Goal: Transaction & Acquisition: Purchase product/service

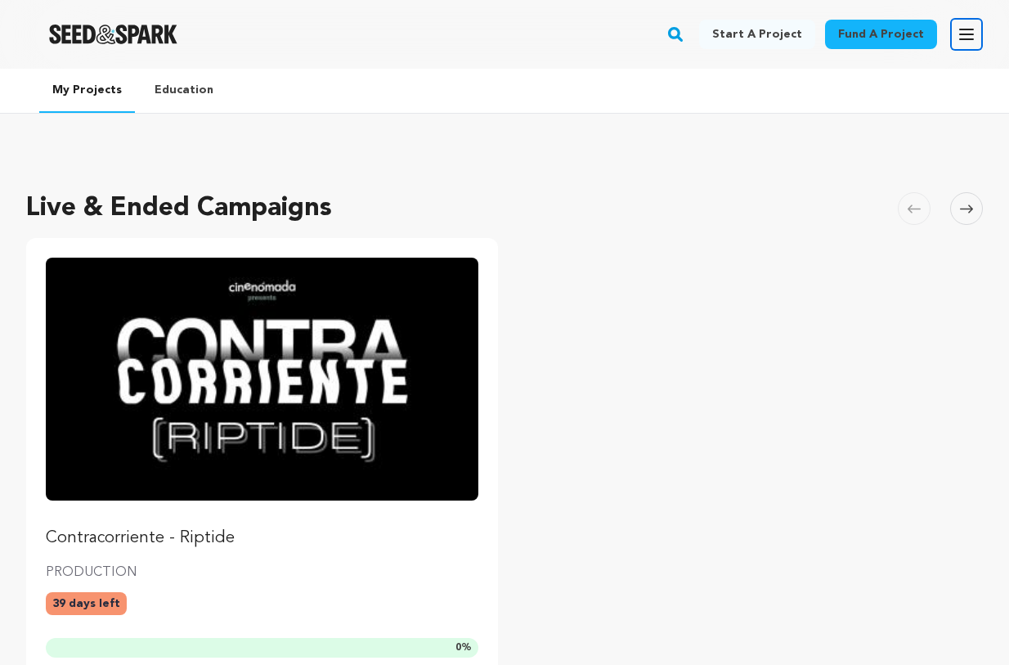
click at [959, 41] on icon "button" at bounding box center [966, 35] width 20 height 20
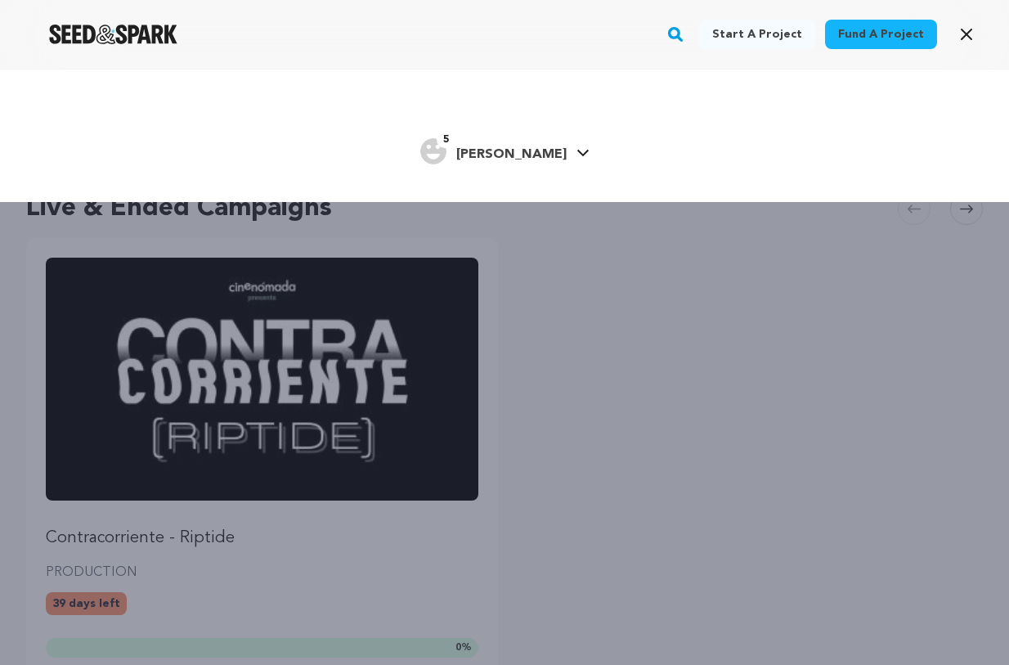
click at [576, 157] on icon at bounding box center [582, 153] width 13 height 8
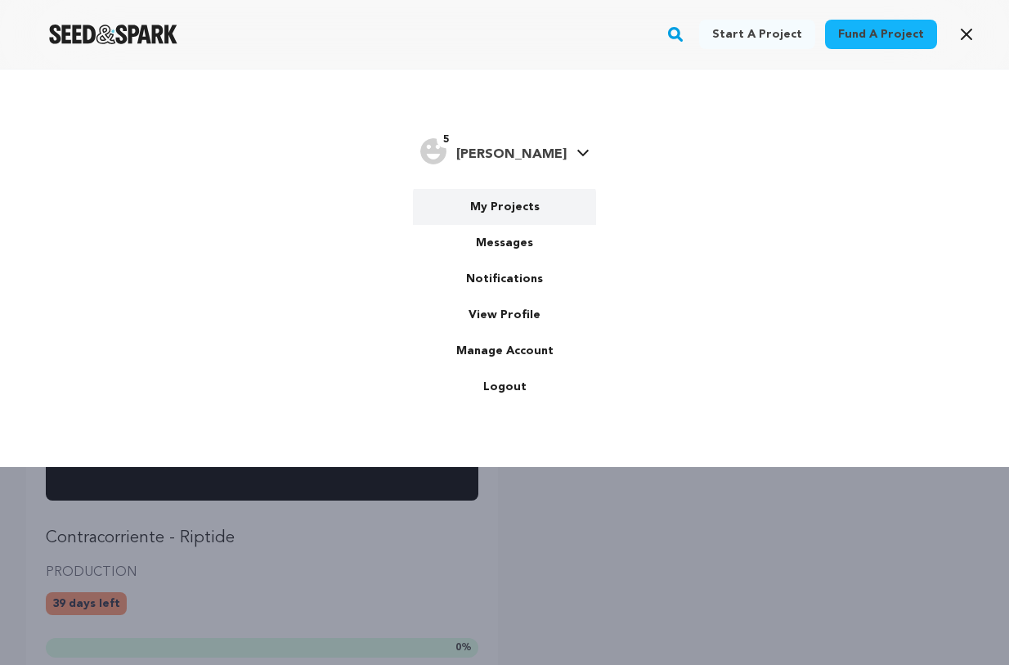
click at [525, 225] on link "My Projects" at bounding box center [504, 207] width 183 height 36
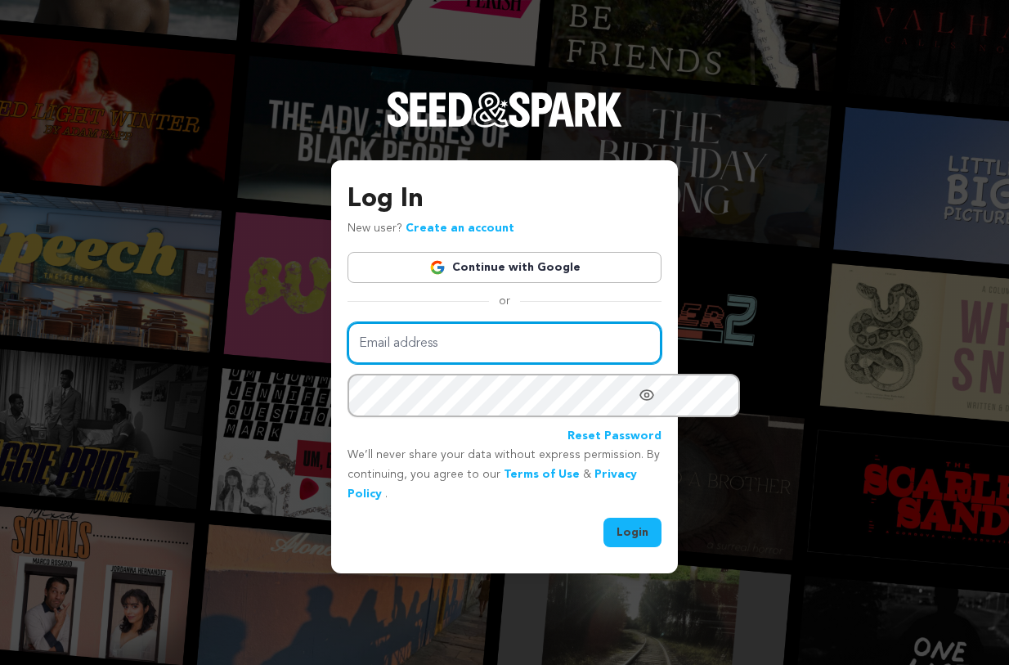
click at [588, 359] on input "Email address" at bounding box center [504, 343] width 314 height 42
type input "valdivia.cinenomada@icloud.com"
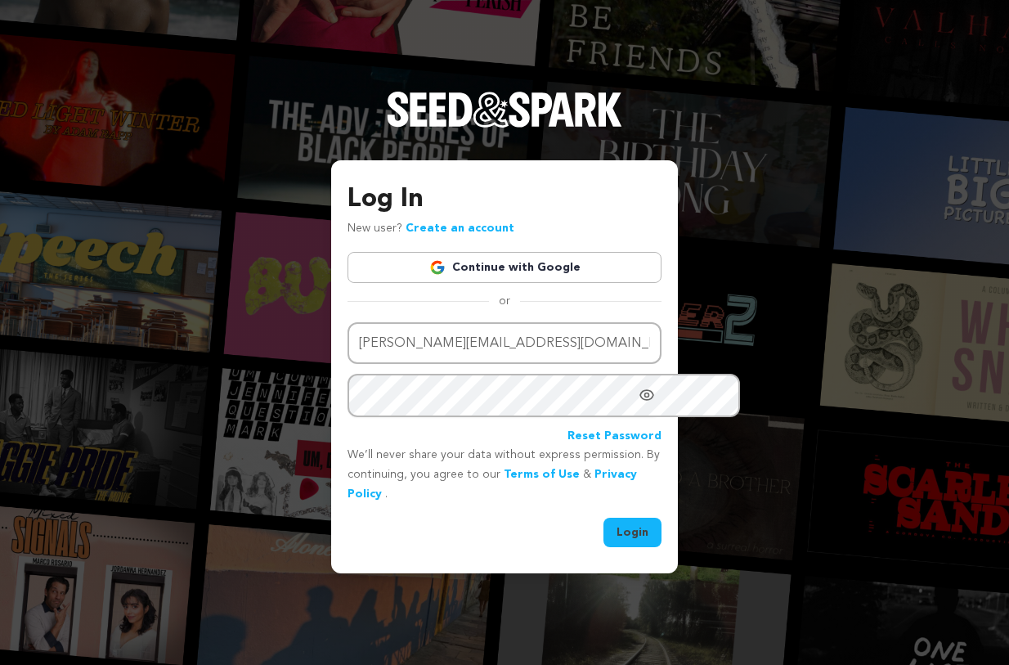
click at [661, 540] on button "Login" at bounding box center [632, 531] width 58 height 29
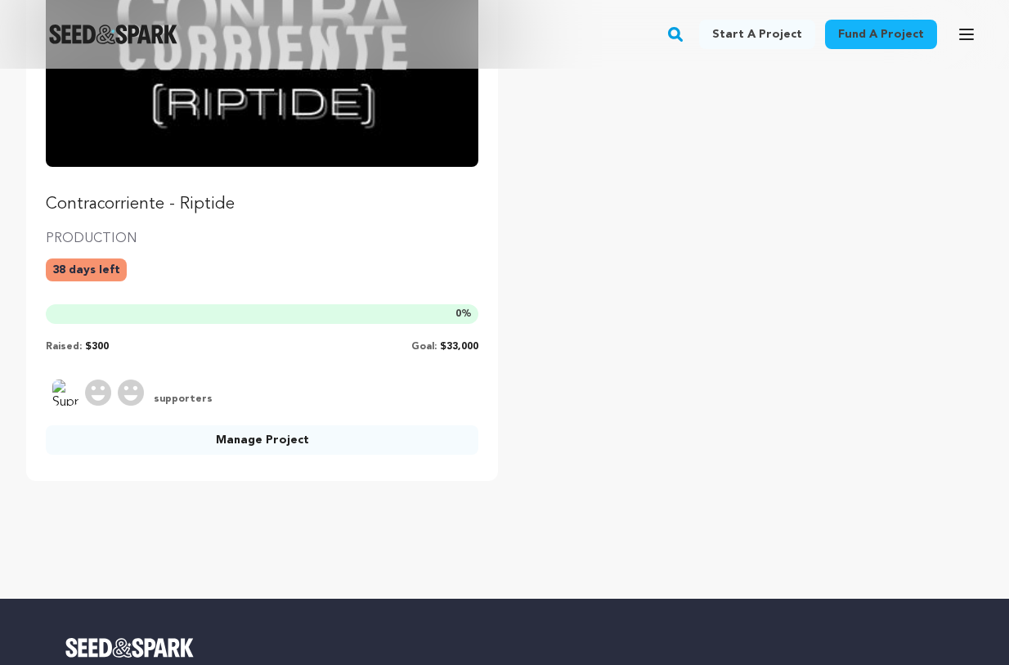
scroll to position [305, 0]
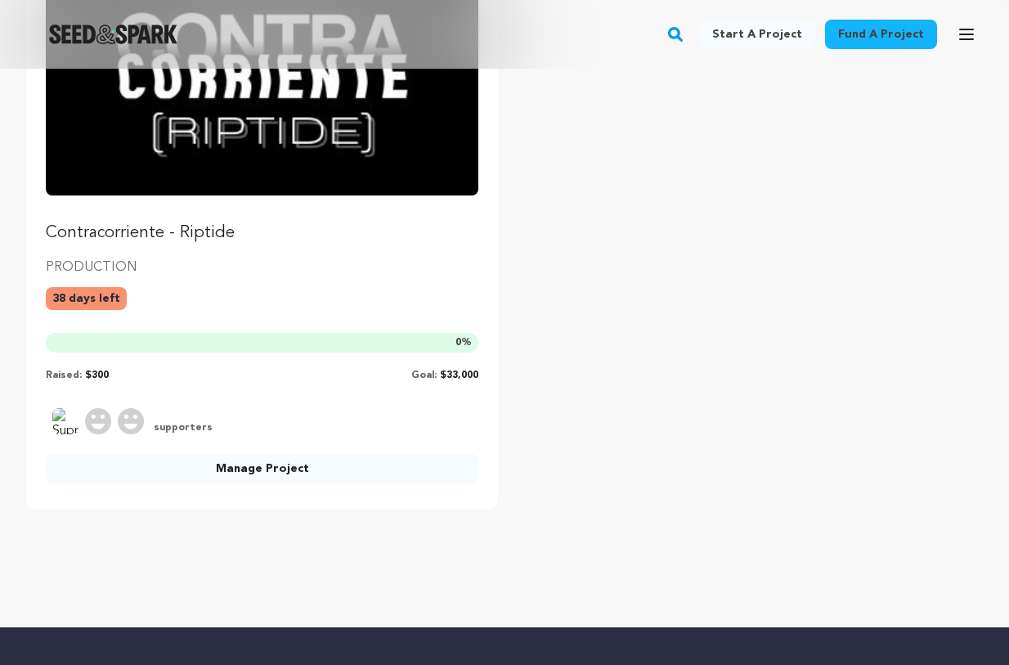
click at [352, 190] on img "Fund Contracorriente - Riptide" at bounding box center [262, 74] width 432 height 243
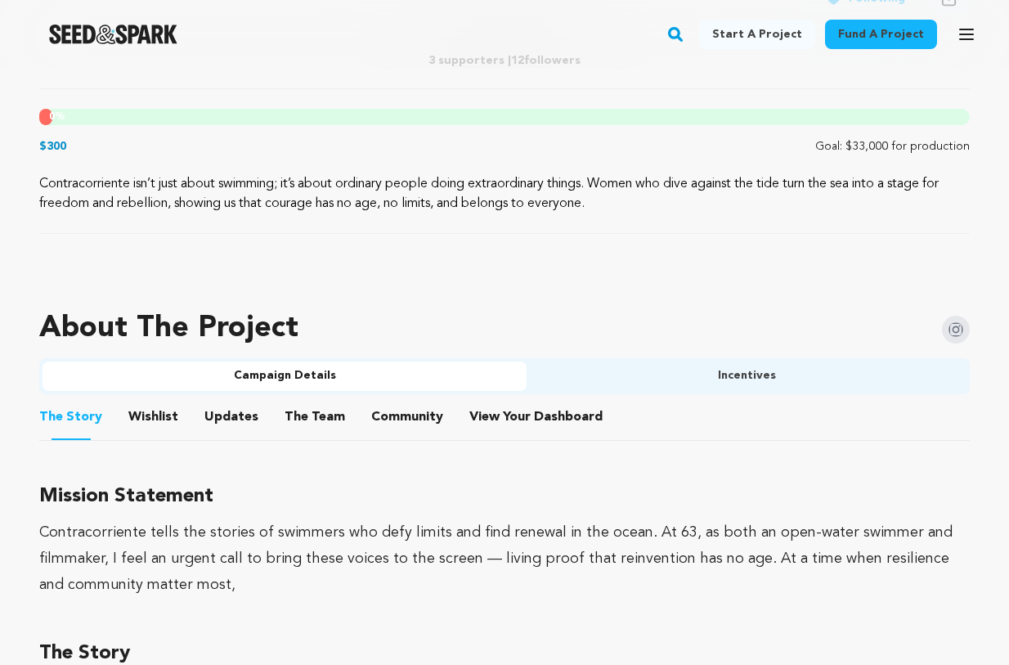
scroll to position [556, 0]
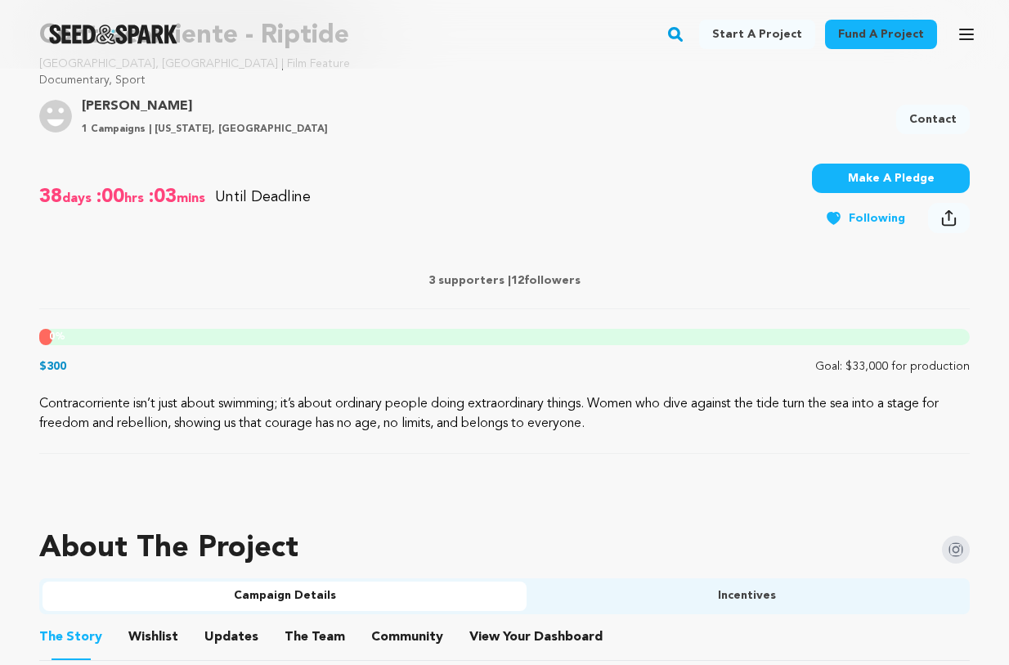
click at [872, 193] on button "Make A Pledge" at bounding box center [891, 177] width 158 height 29
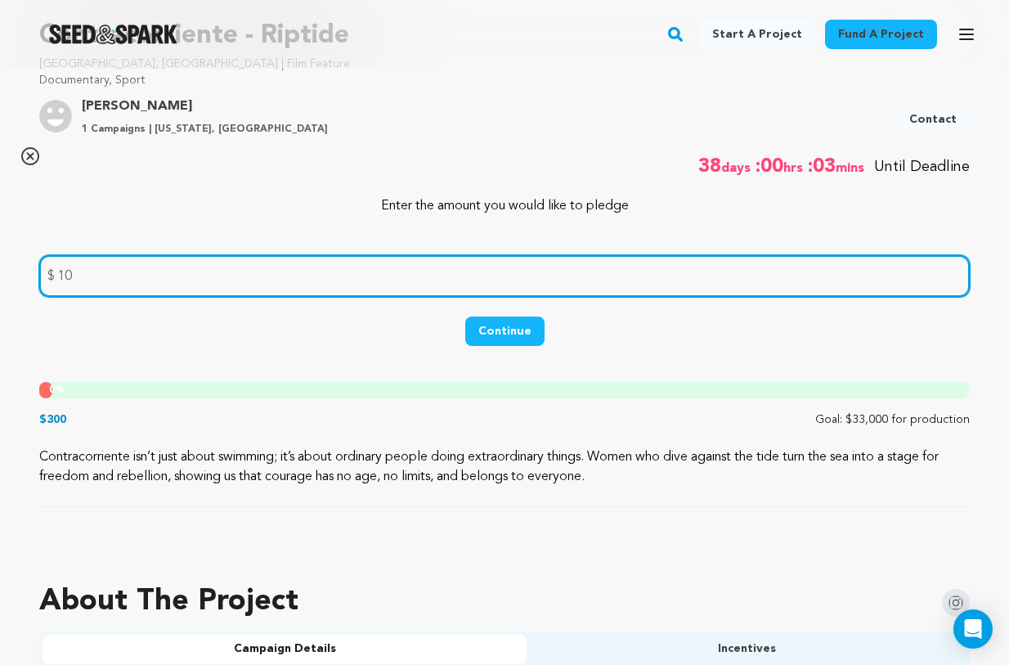
type input "10"
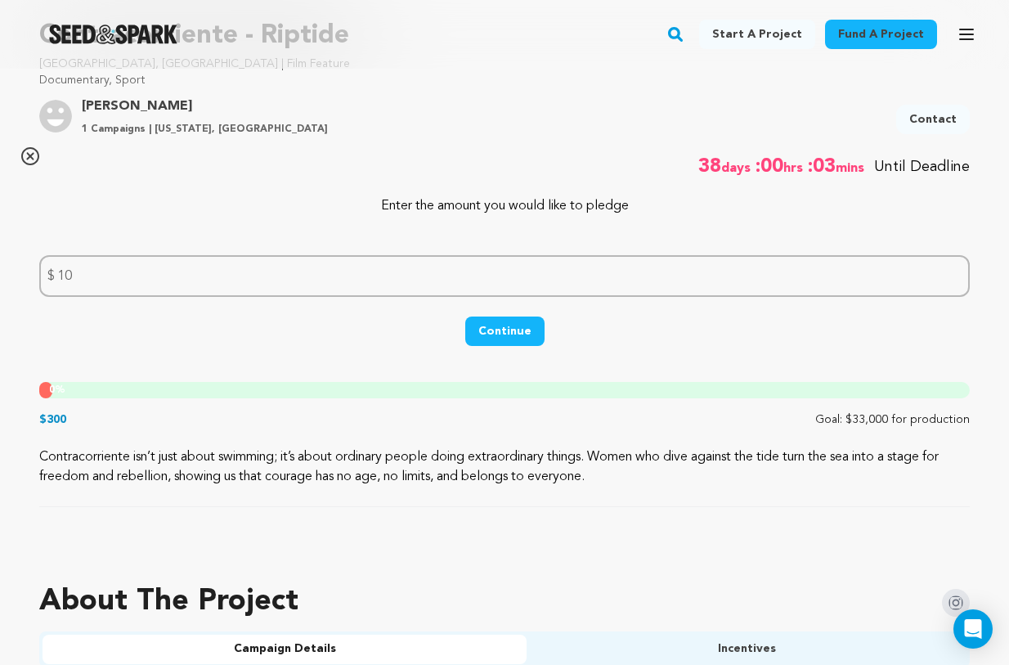
click at [517, 346] on button "Continue" at bounding box center [504, 330] width 79 height 29
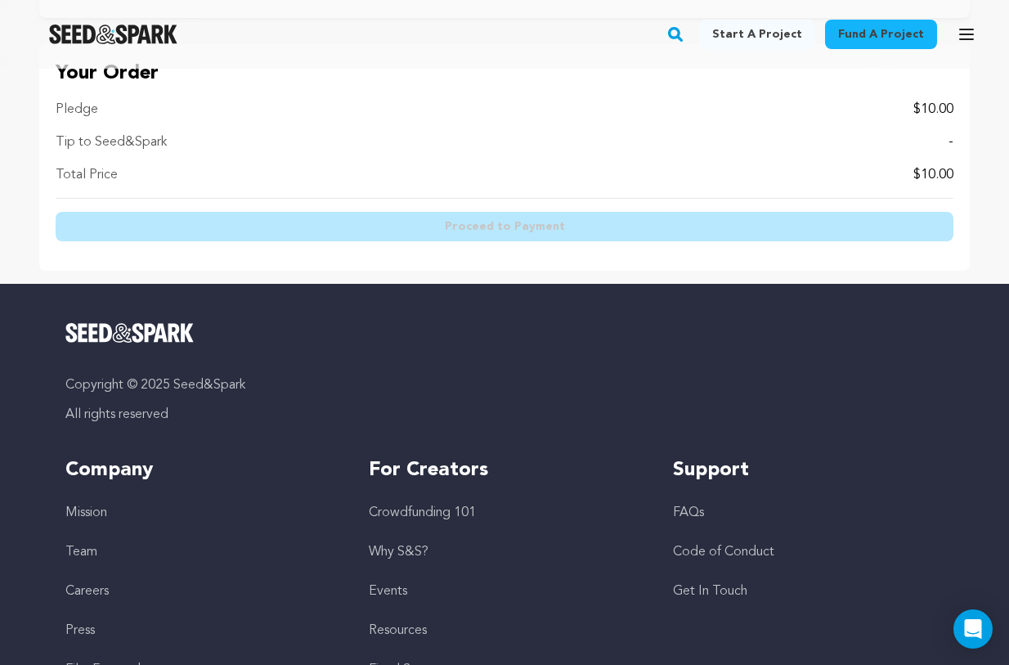
scroll to position [1012, 0]
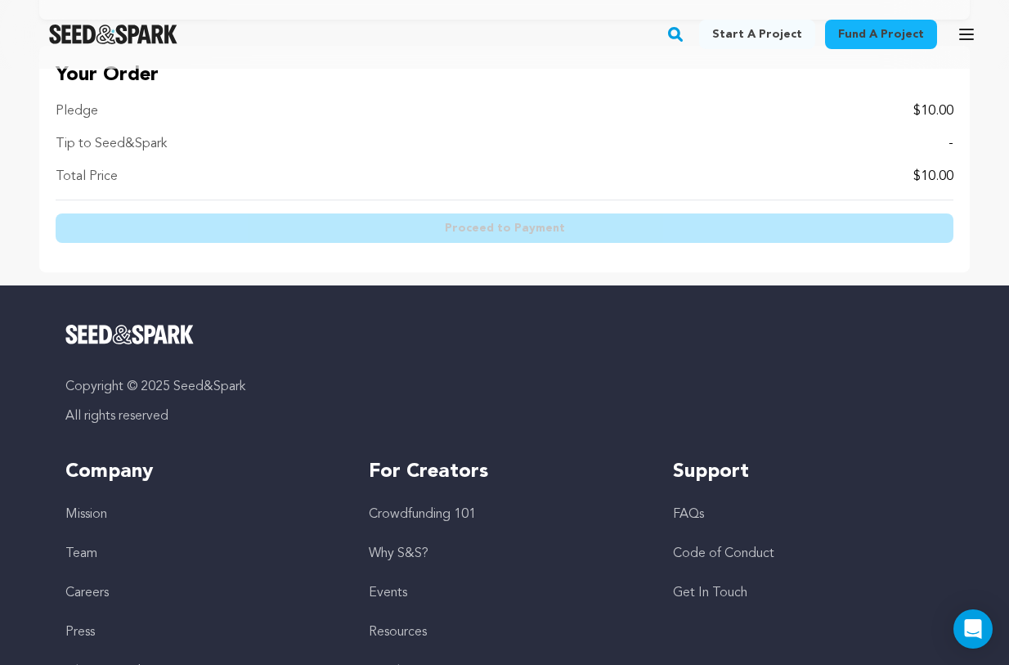
click at [545, 154] on div "Tip to Seed&Spark -" at bounding box center [505, 144] width 898 height 20
click at [623, 200] on div "Pledge $10.00 Tip to Seed&Spark - Total Price $10.00" at bounding box center [505, 150] width 898 height 99
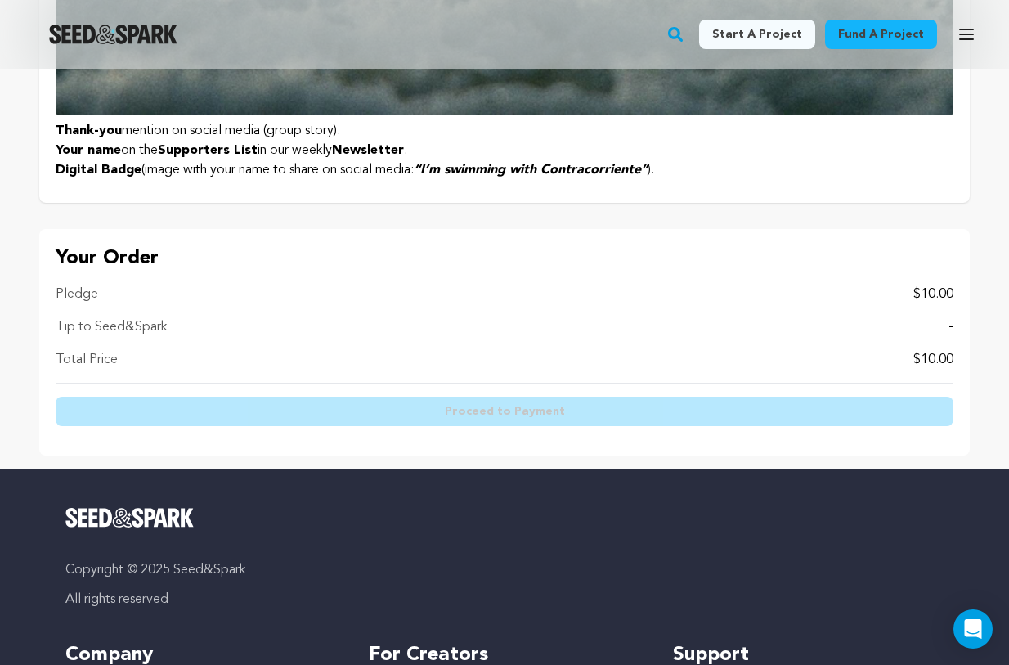
scroll to position [828, 0]
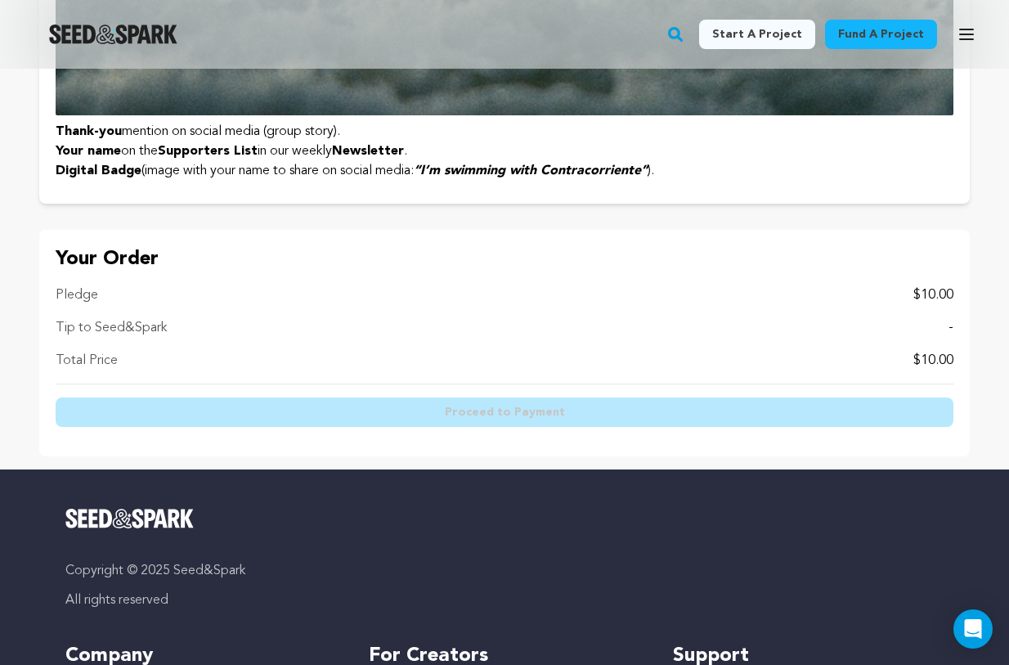
click at [118, 370] on p "Total Price" at bounding box center [87, 361] width 62 height 20
click at [167, 338] on p "Tip to Seed&Spark" at bounding box center [111, 328] width 111 height 20
click at [229, 384] on div "Pledge $10.00 Tip to Seed&Spark - Total Price $10.00" at bounding box center [505, 334] width 898 height 99
click at [171, 272] on p "Your Order" at bounding box center [505, 259] width 898 height 26
click at [242, 272] on p "Your Order" at bounding box center [505, 259] width 898 height 26
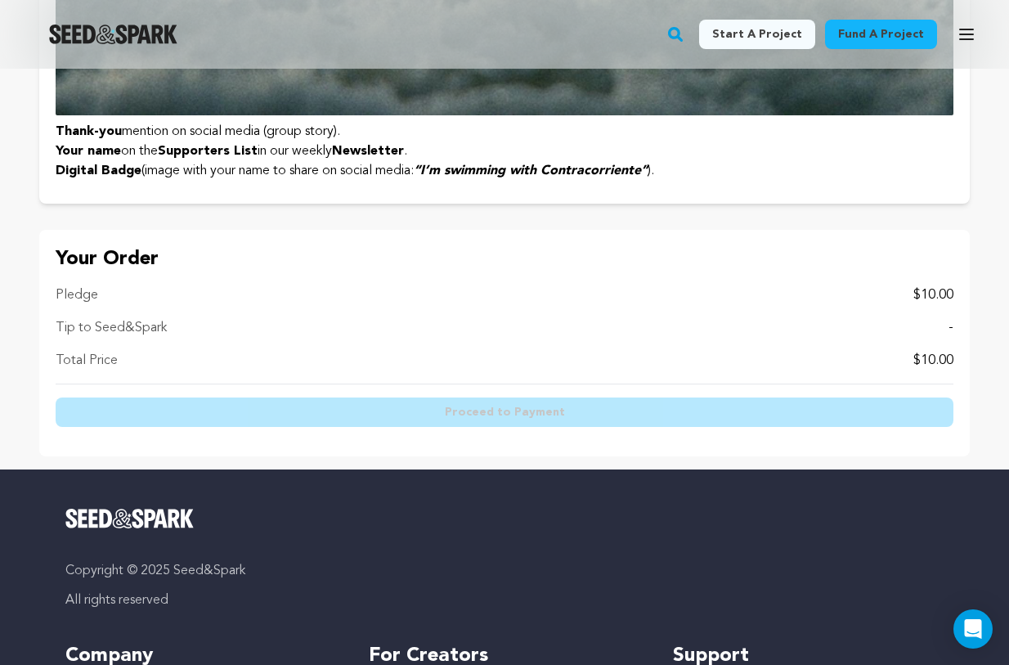
click at [309, 272] on p "Your Order" at bounding box center [505, 259] width 898 height 26
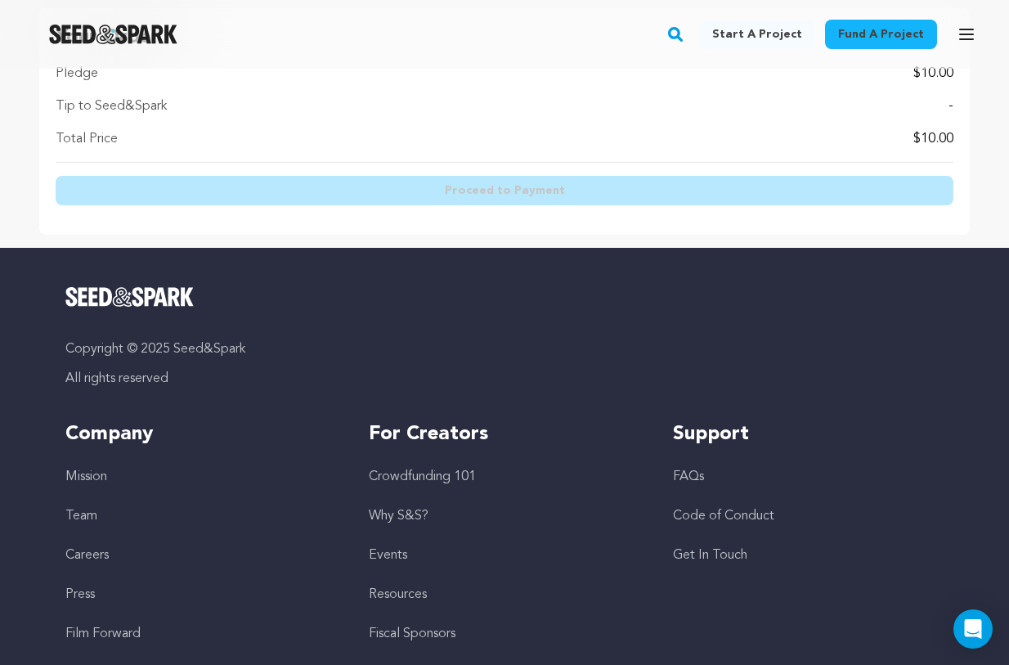
scroll to position [1051, 0]
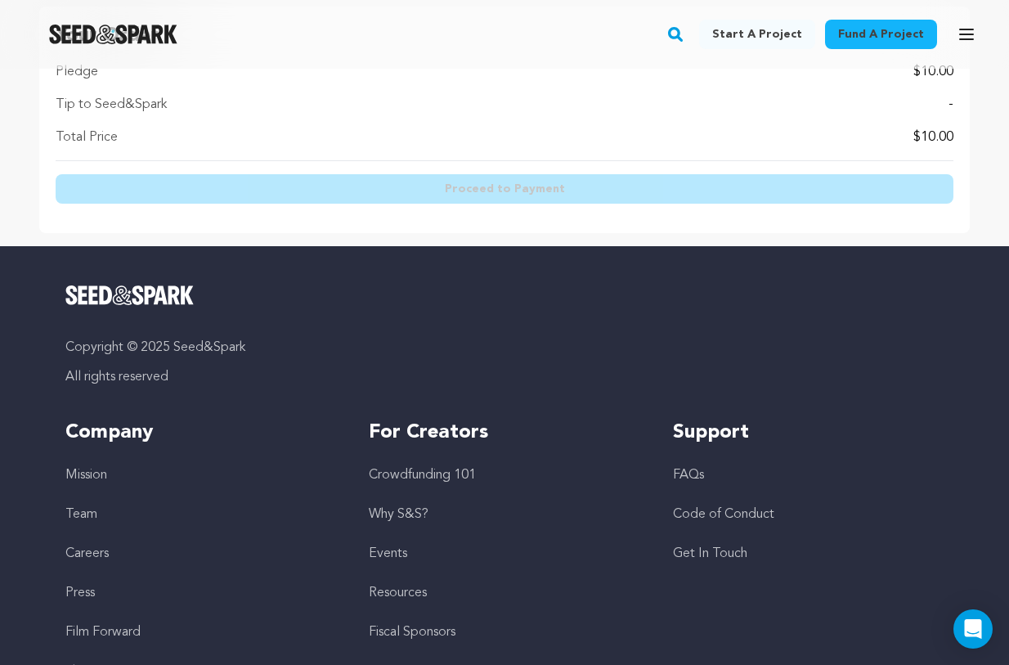
click at [482, 114] on div "Tip to Seed&Spark -" at bounding box center [505, 105] width 898 height 20
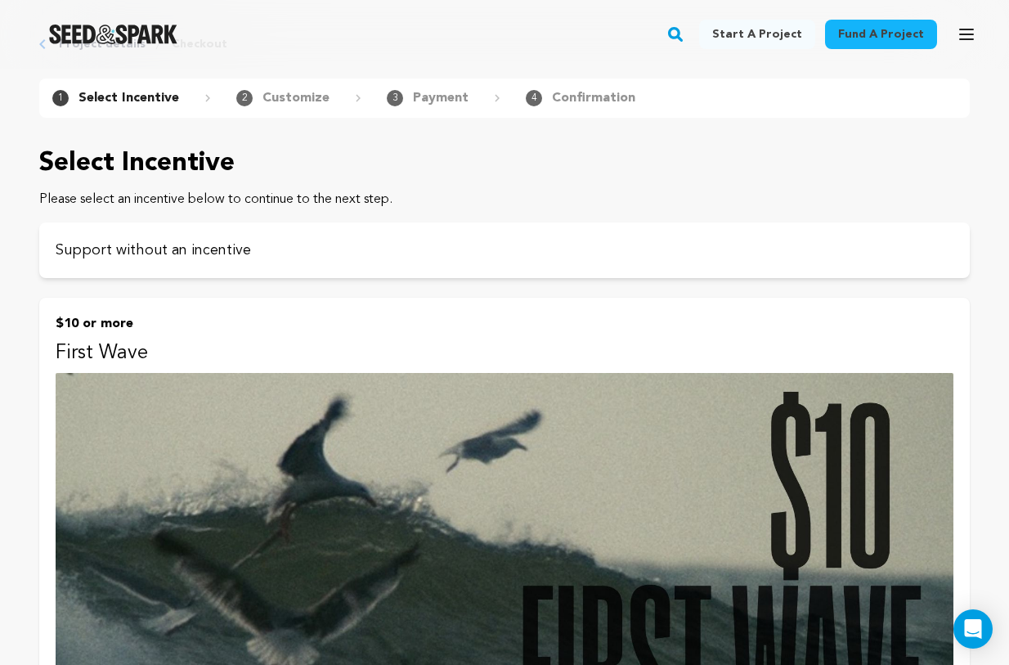
scroll to position [0, 0]
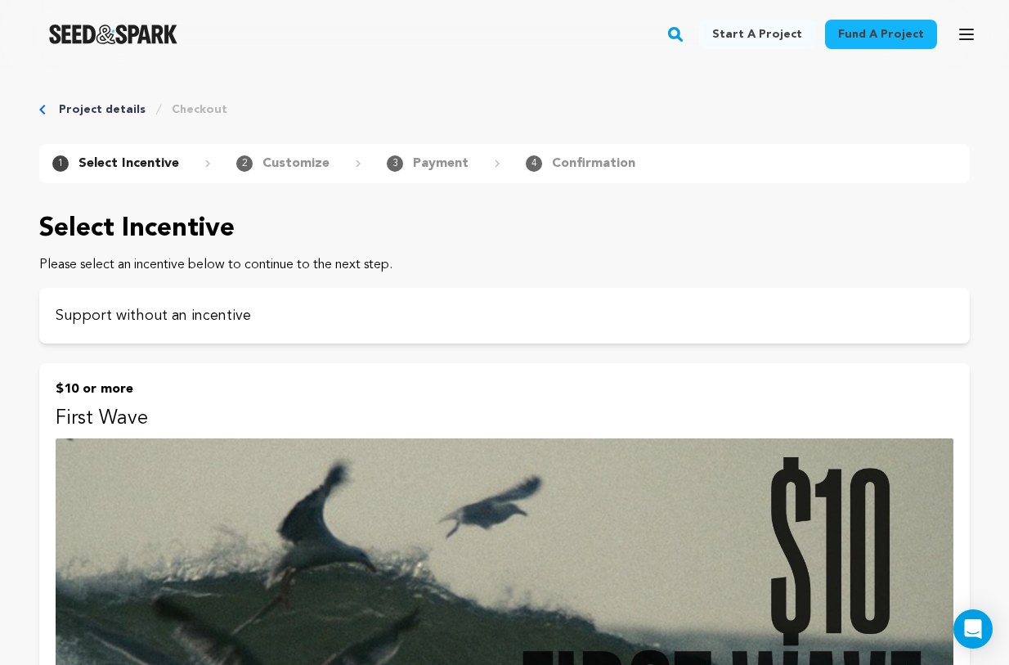
click at [860, 47] on link "Fund a project" at bounding box center [881, 34] width 112 height 29
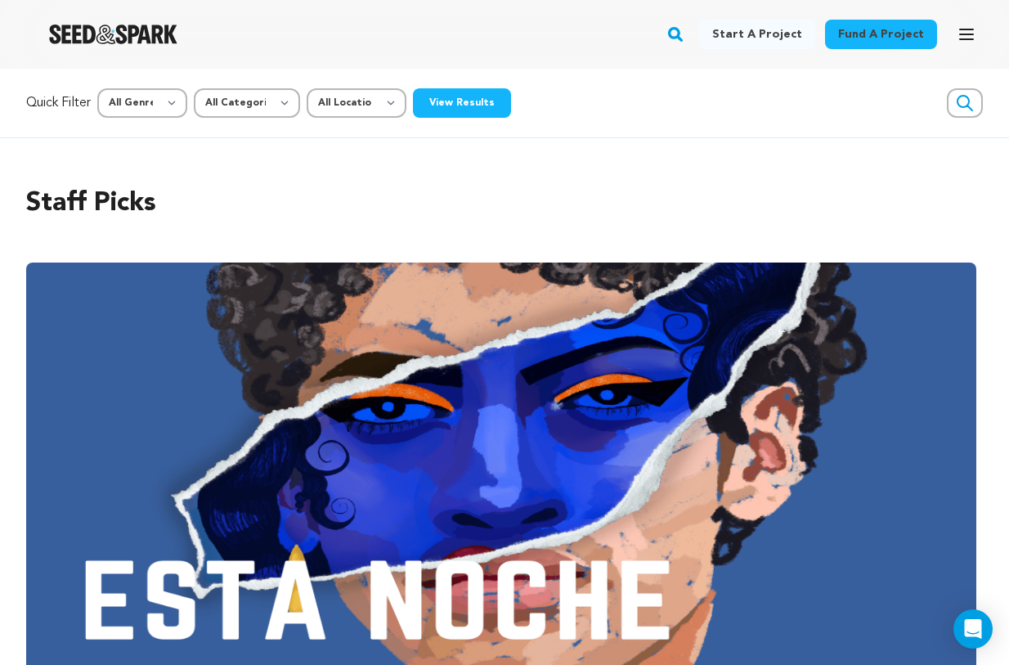
click at [955, 113] on icon "button" at bounding box center [965, 103] width 20 height 20
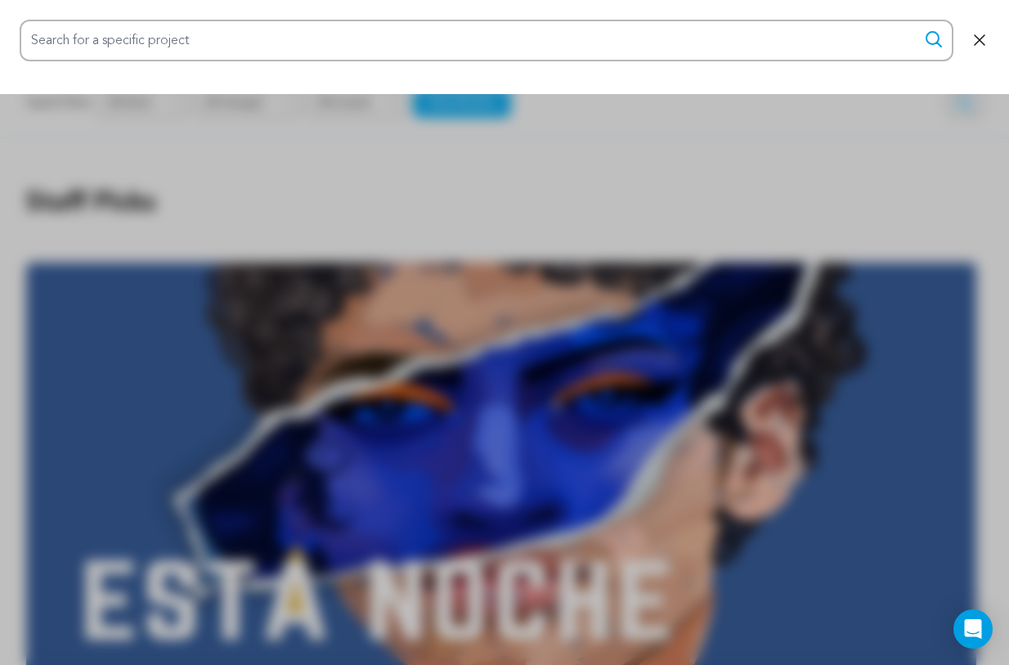
click at [975, 45] on icon "button" at bounding box center [979, 40] width 10 height 10
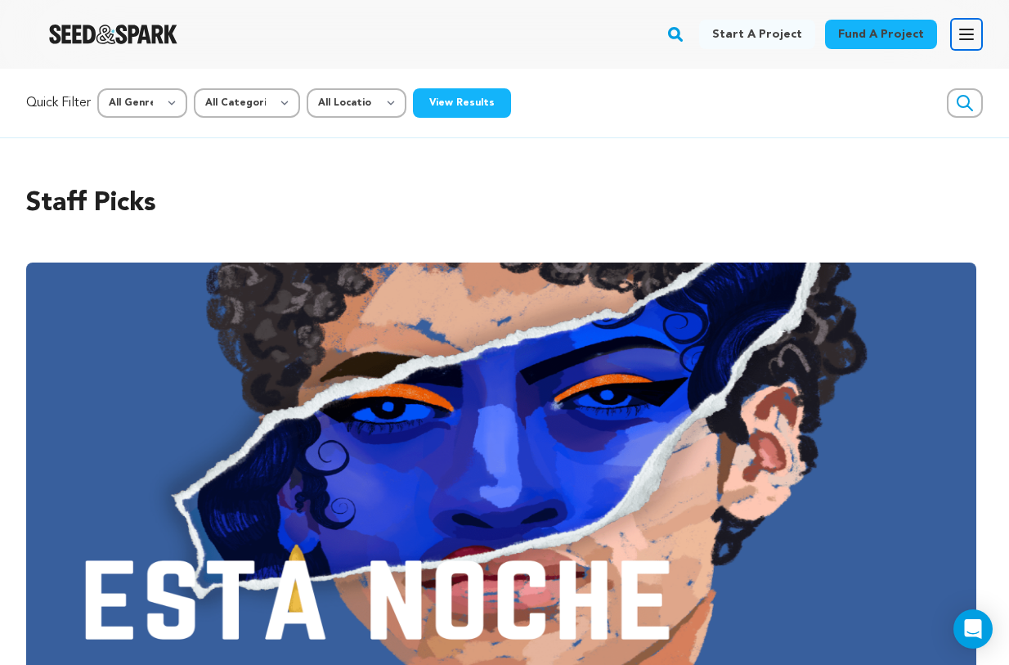
click at [960, 39] on icon "button" at bounding box center [966, 34] width 13 height 10
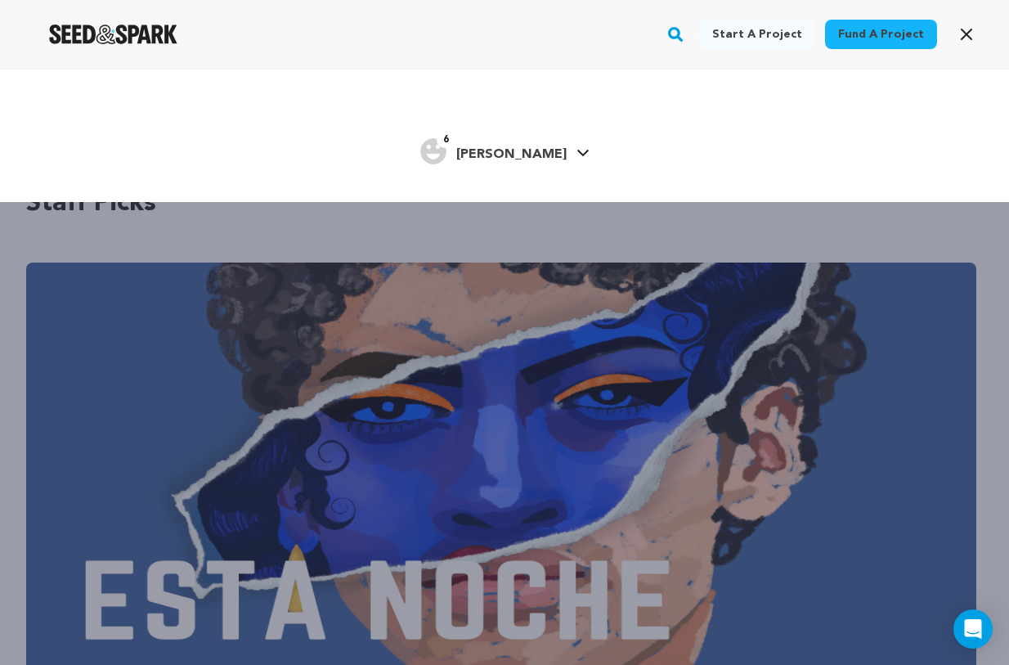
click at [851, 41] on link "Fund a project" at bounding box center [881, 34] width 112 height 29
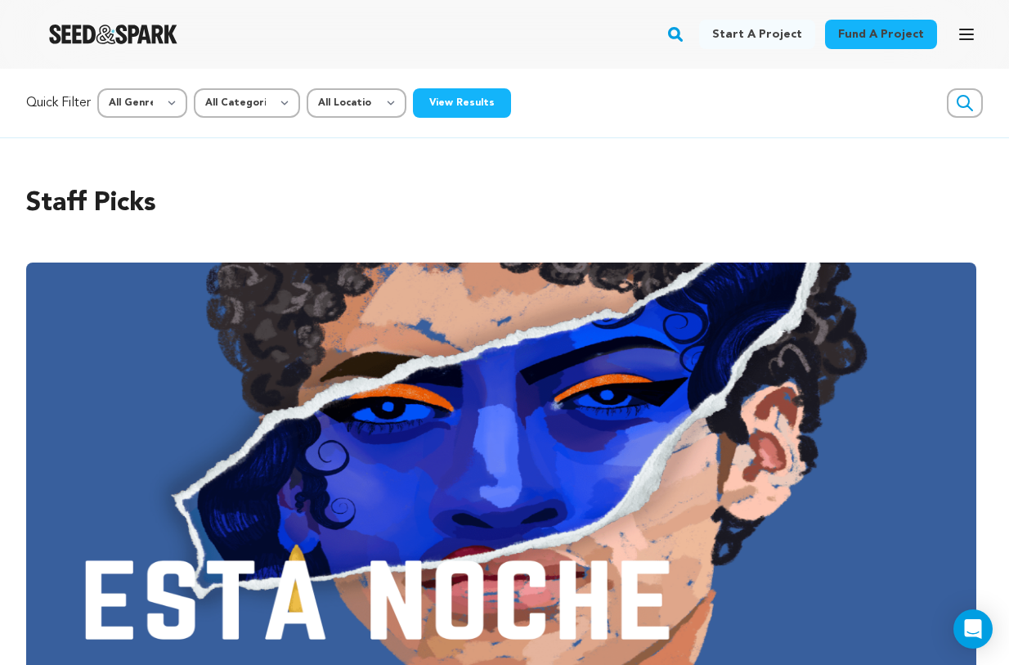
click at [851, 41] on link "Fund a project" at bounding box center [881, 34] width 112 height 29
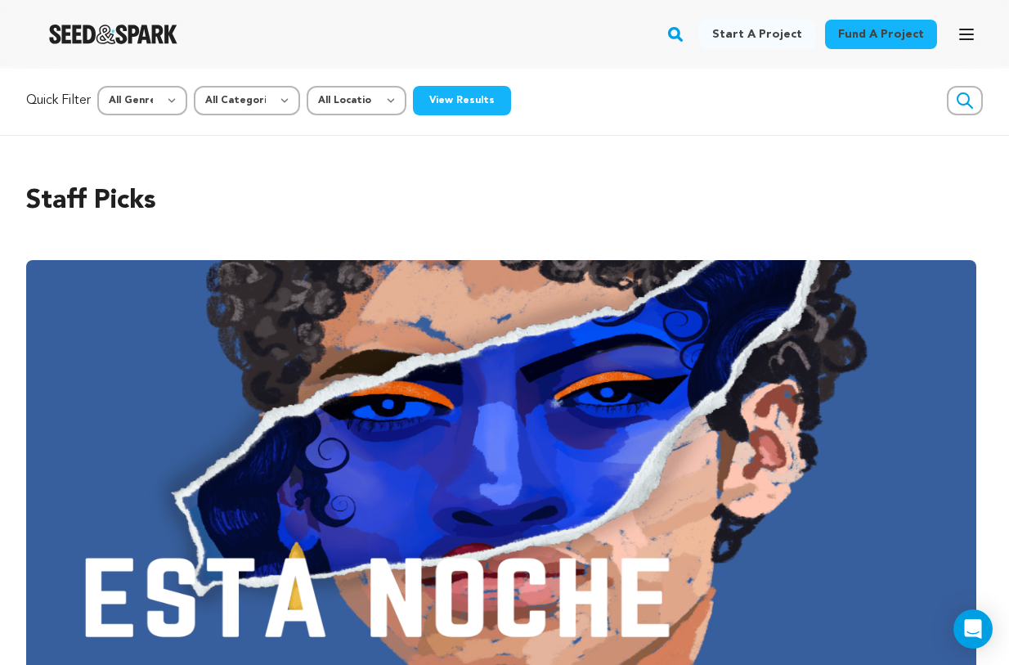
scroll to position [2, 0]
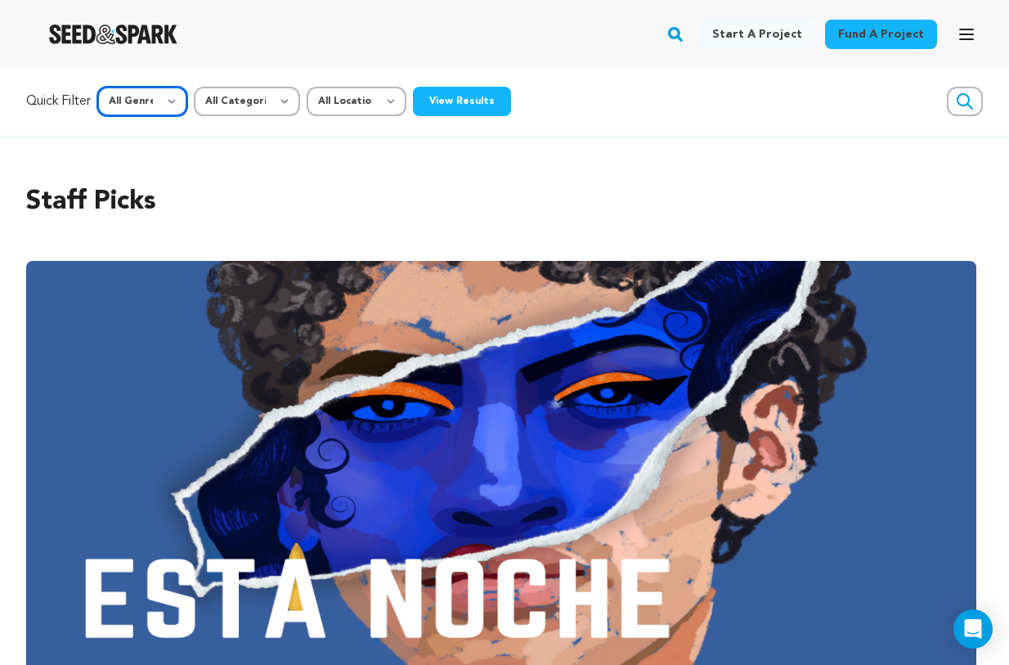
click at [187, 116] on select "All Genre Action Adventure Afrobeat Alternative Ambient Animation Bebop Big Ban…" at bounding box center [142, 101] width 90 height 29
click at [124, 116] on select "All Genre Action Adventure Afrobeat Alternative Ambient Animation Bebop Big Ban…" at bounding box center [142, 101] width 90 height 29
click at [187, 116] on select "All Genre Action Adventure Afrobeat Alternative Ambient Animation Bebop Big Ban…" at bounding box center [142, 101] width 90 height 29
select select "7"
click at [124, 116] on select "All Genre Action Adventure Afrobeat Alternative Ambient Animation Bebop Big Ban…" at bounding box center [142, 101] width 90 height 29
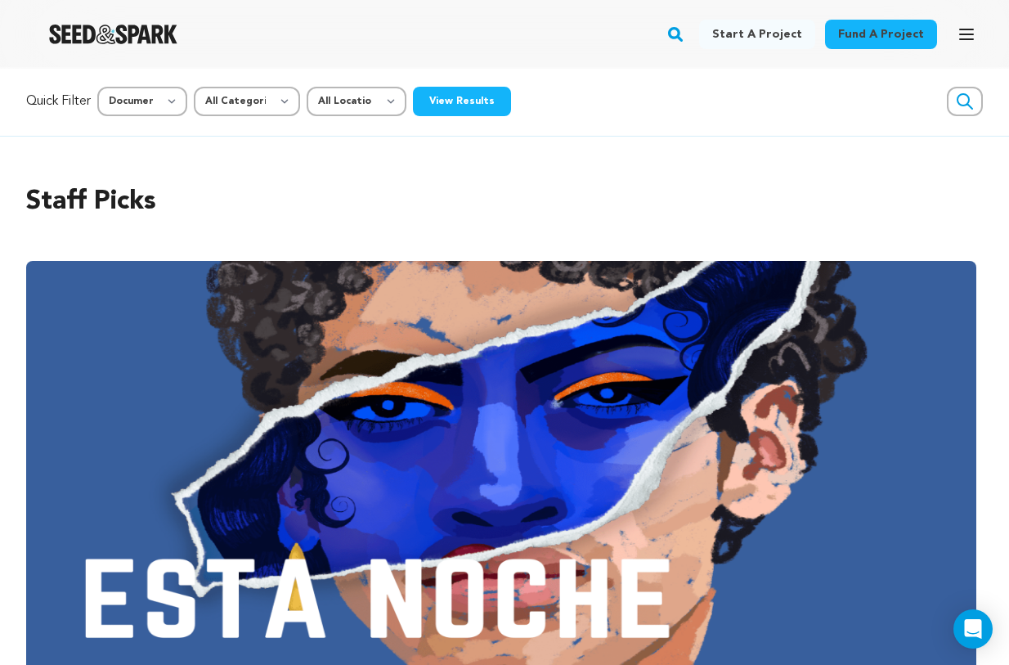
click at [494, 116] on button "View Results" at bounding box center [462, 101] width 98 height 29
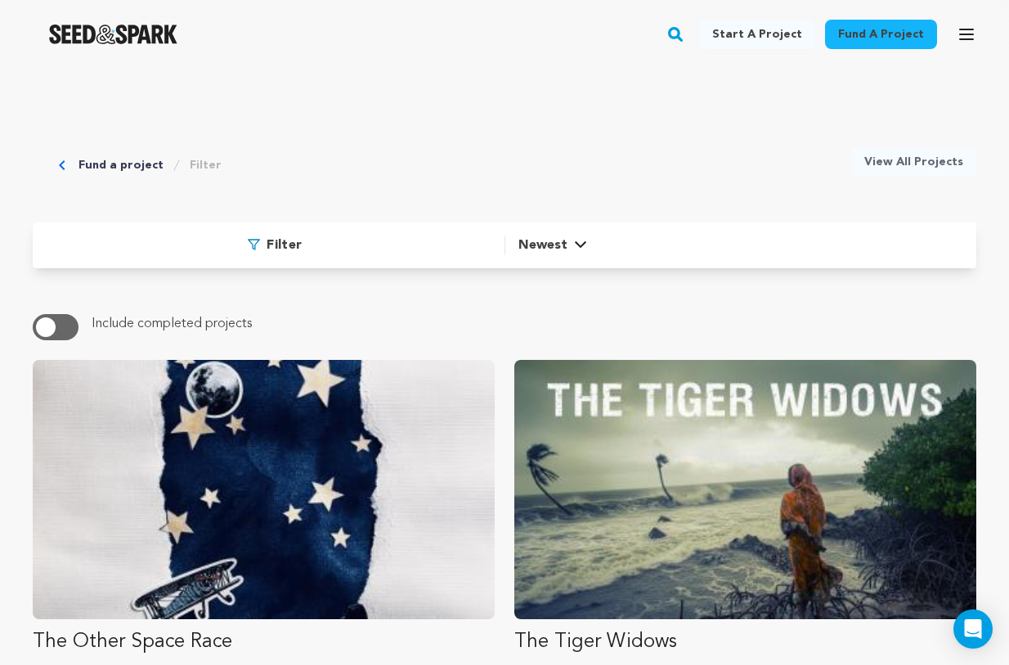
click at [222, 173] on link "Filter" at bounding box center [206, 165] width 32 height 16
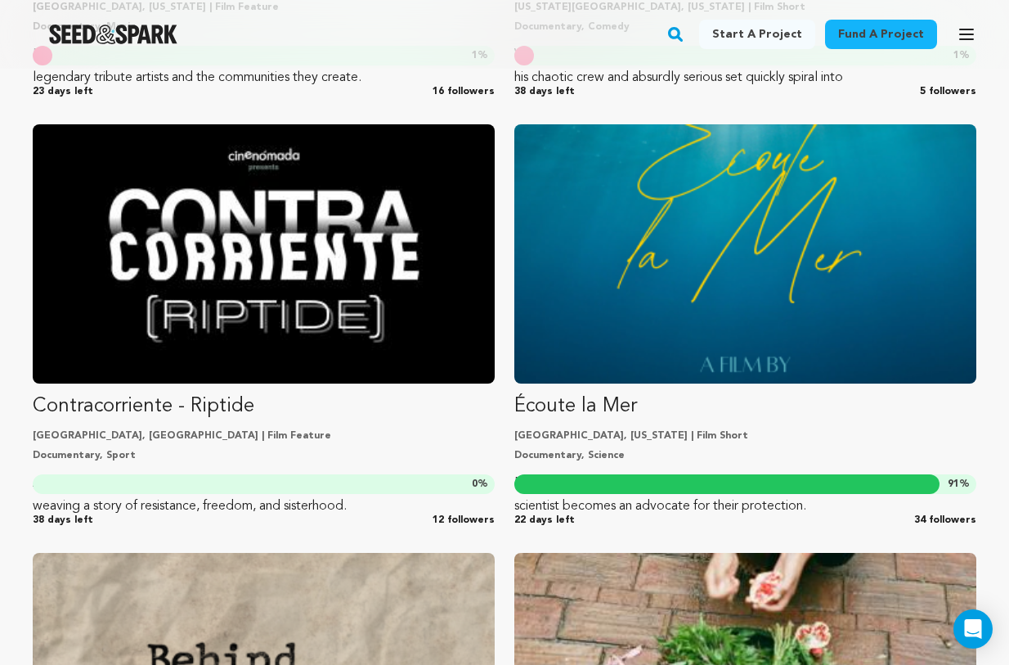
scroll to position [1090, 0]
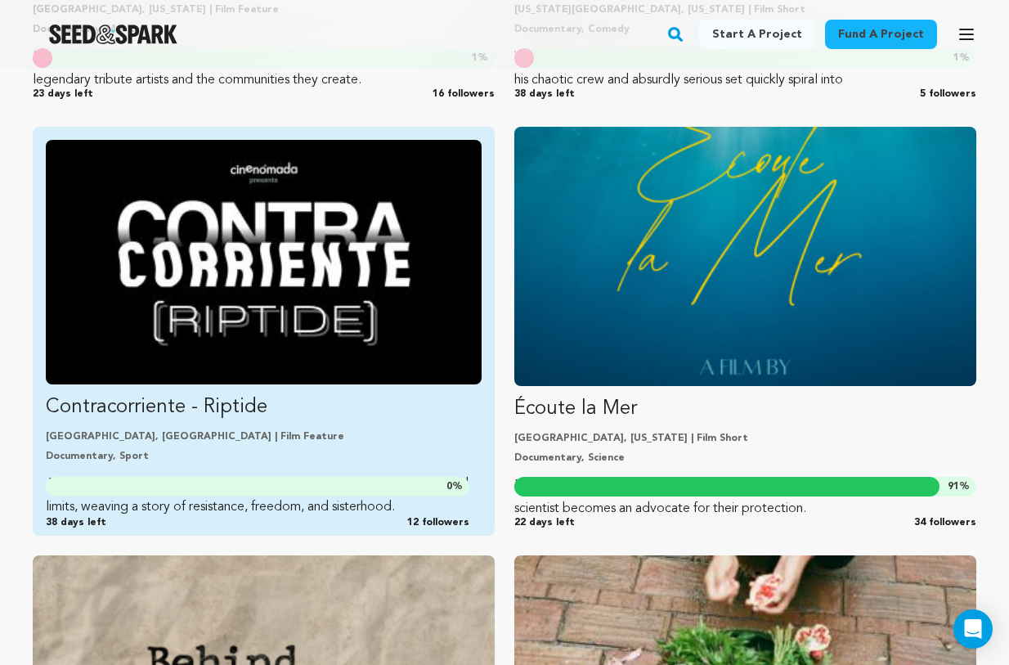
click at [296, 384] on img "Fund Contracorriente - Riptide" at bounding box center [264, 262] width 436 height 244
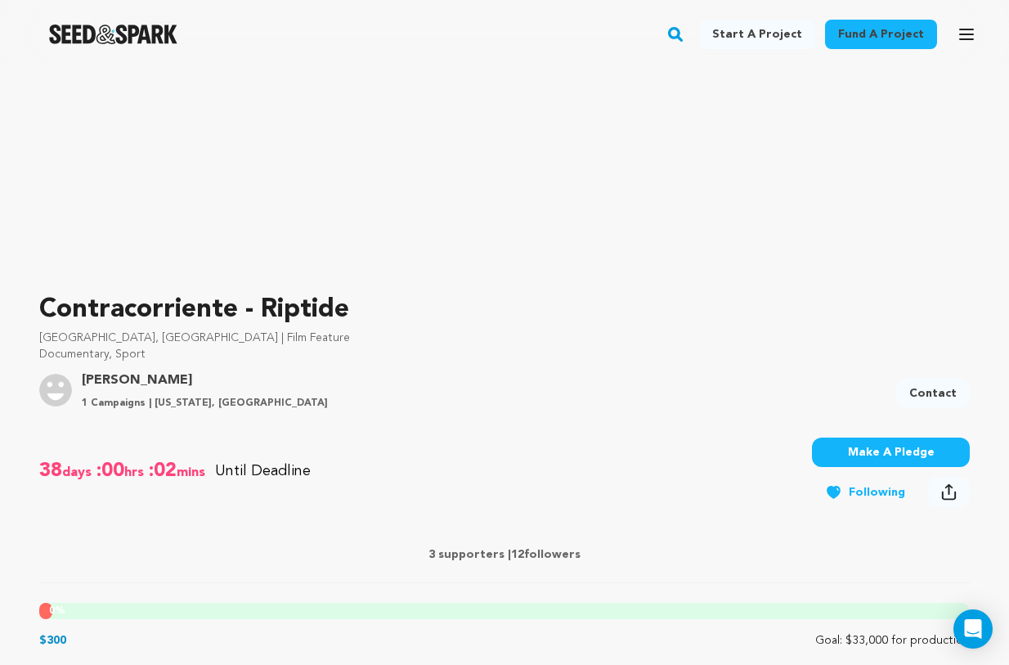
scroll to position [444, 0]
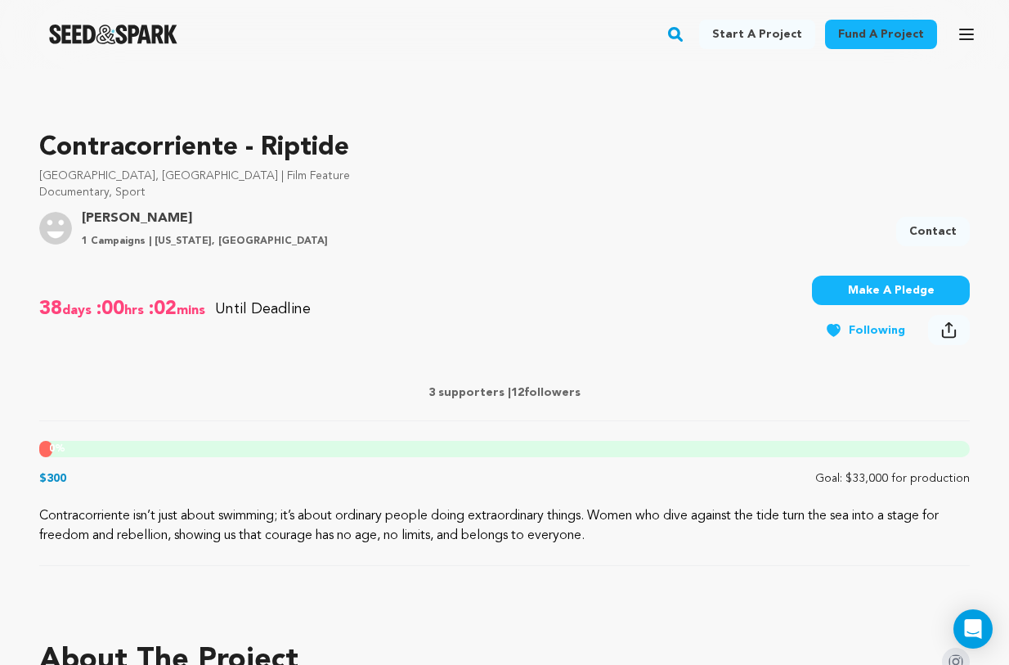
click at [867, 305] on button "Make A Pledge" at bounding box center [891, 289] width 158 height 29
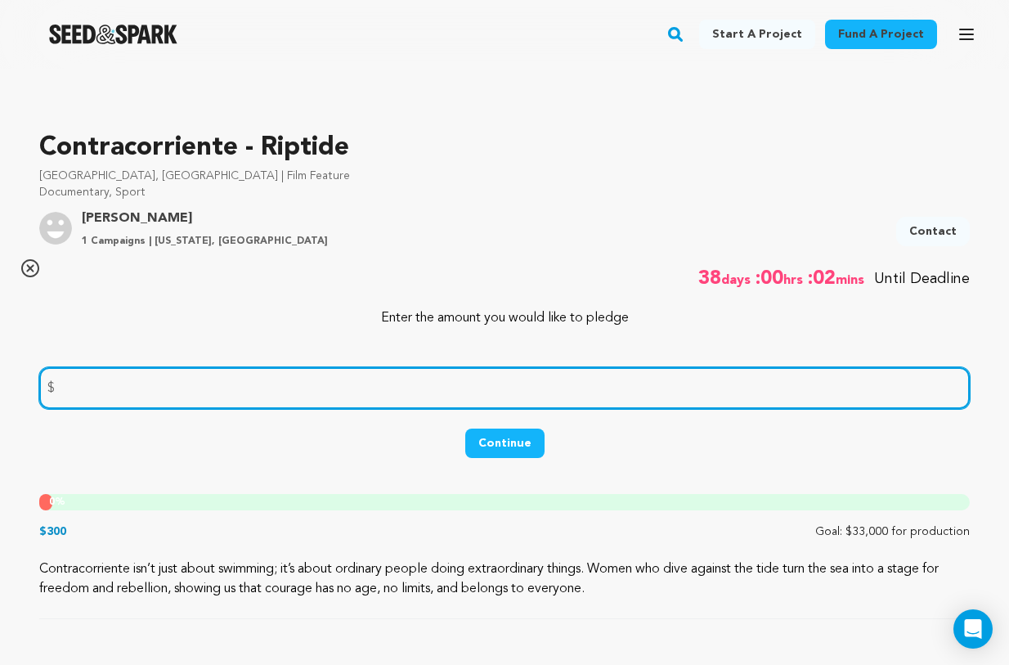
click at [522, 409] on input "number" at bounding box center [504, 388] width 930 height 42
type input "10"
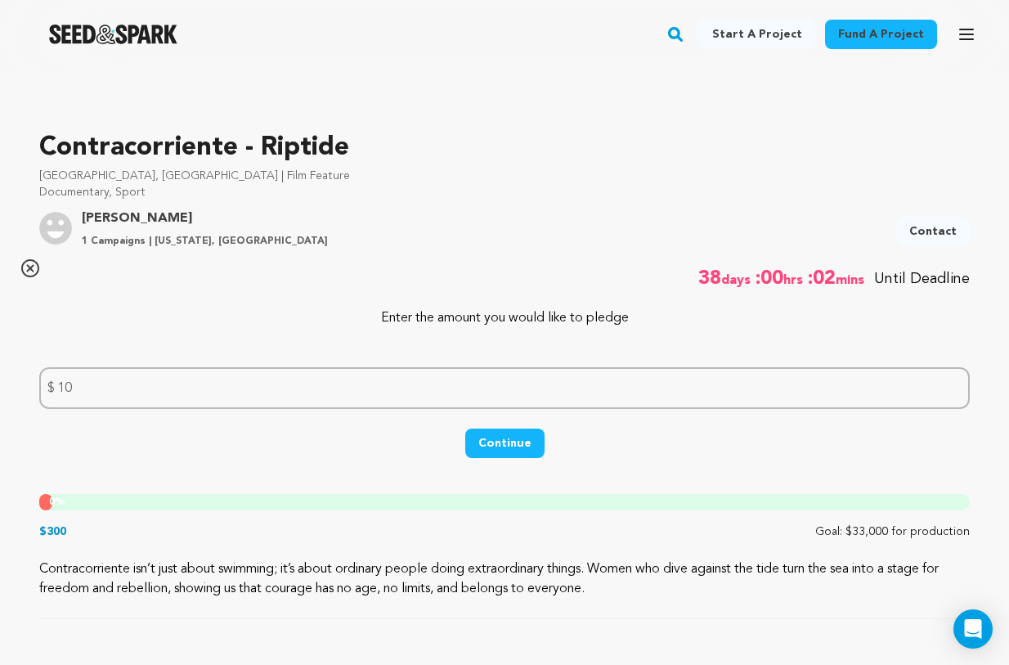
click at [513, 458] on button "Continue" at bounding box center [504, 442] width 79 height 29
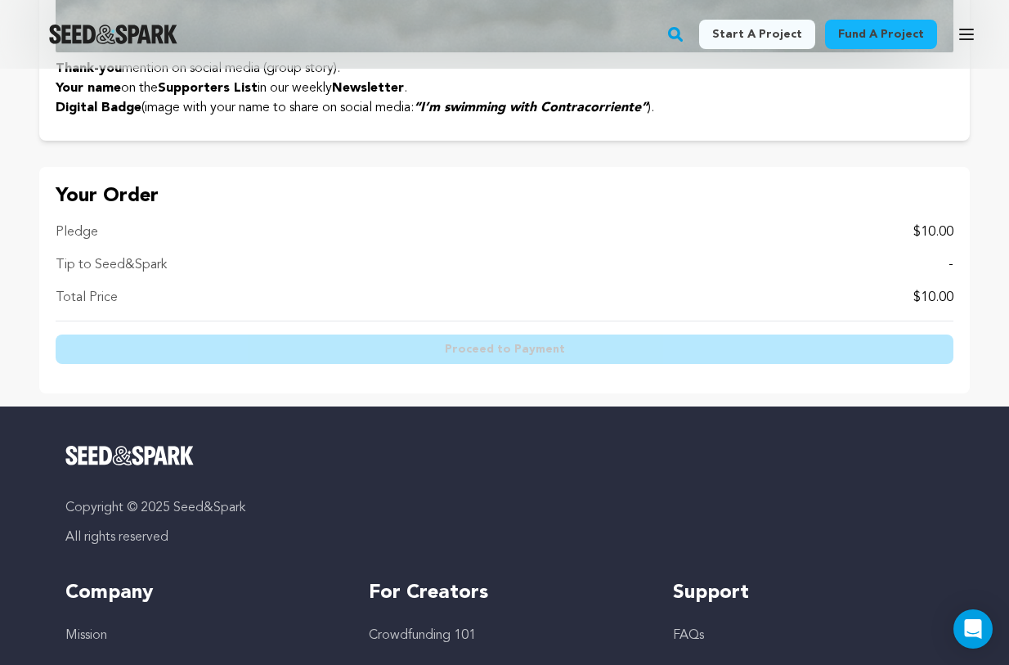
scroll to position [895, 0]
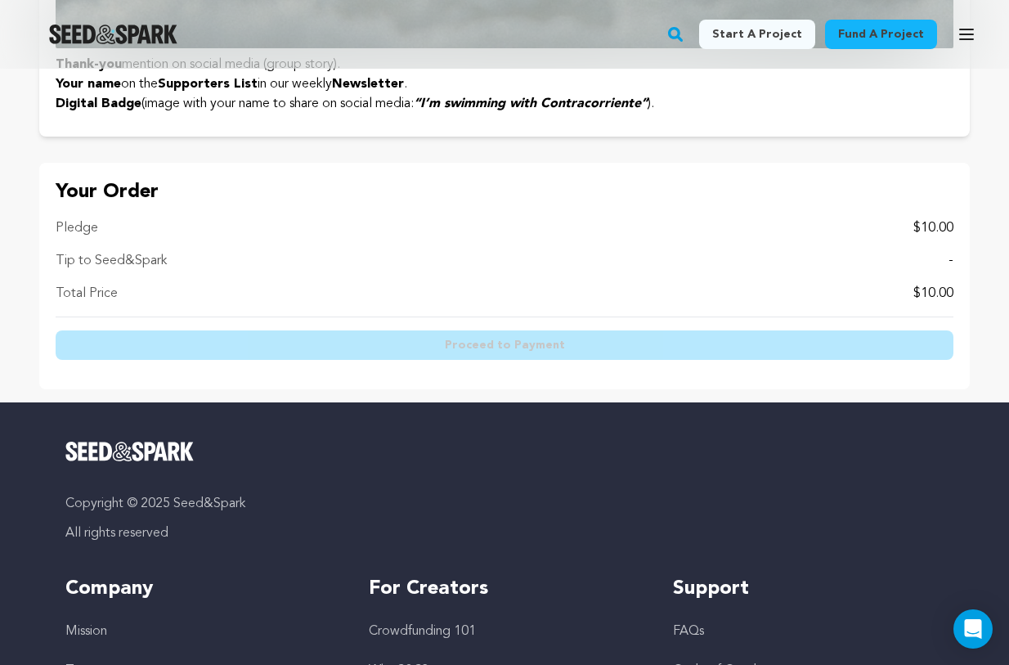
click at [939, 389] on div "Your Order Pledge $10.00 Tip to Seed&Spark - Total Price $10.00 Proceed to Paym…" at bounding box center [504, 276] width 930 height 226
click at [948, 271] on p "-" at bounding box center [950, 261] width 5 height 20
click at [924, 271] on div "Tip to Seed&Spark -" at bounding box center [505, 261] width 898 height 20
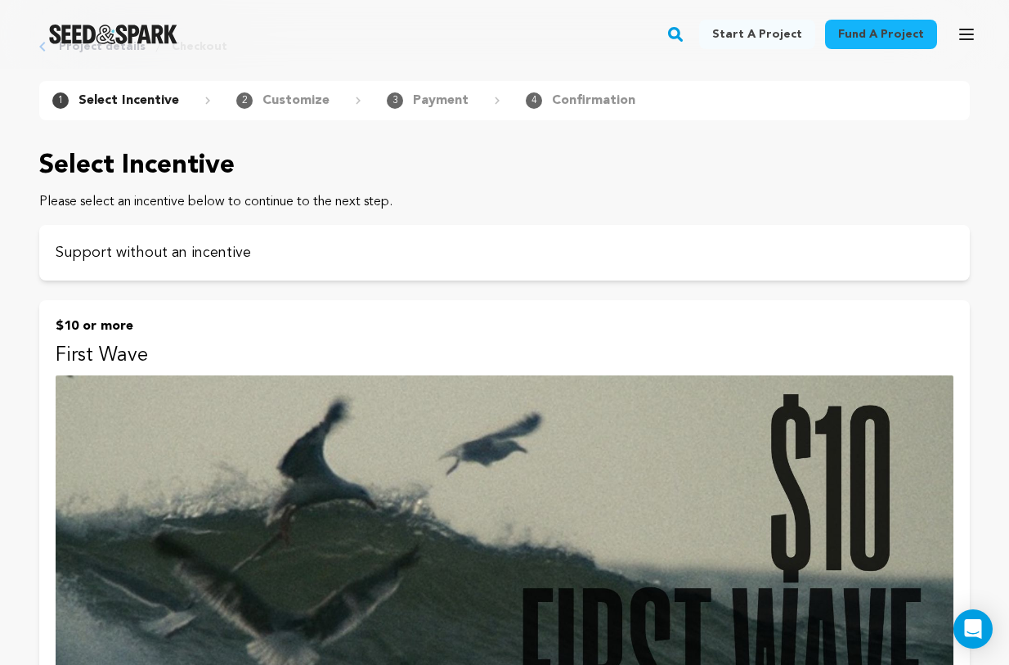
scroll to position [0, 0]
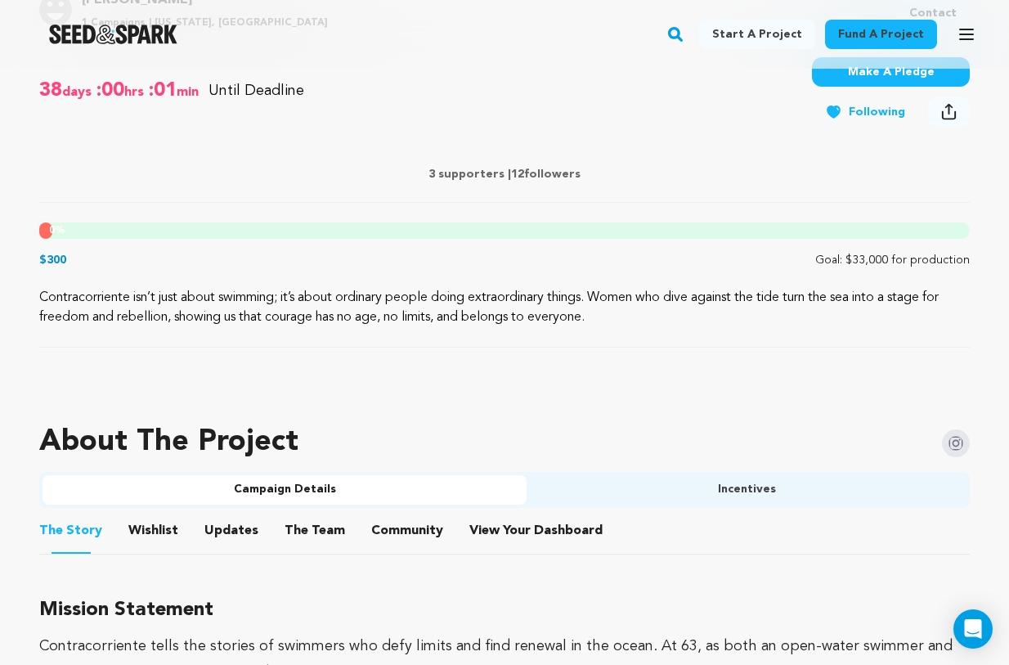
scroll to position [656, 0]
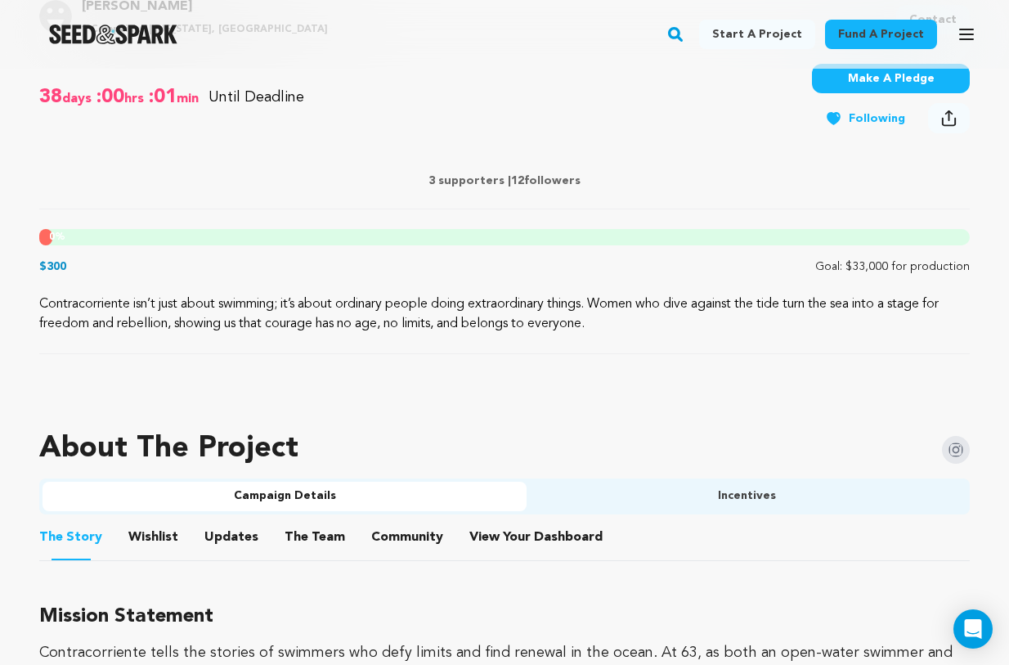
click at [867, 93] on button "Make A Pledge" at bounding box center [891, 78] width 158 height 29
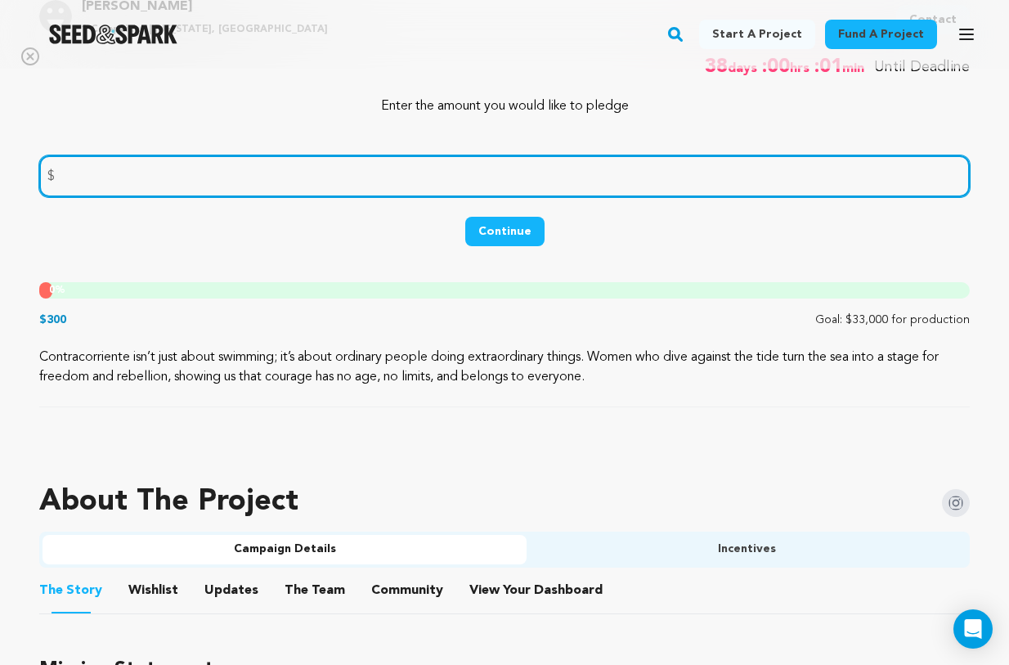
click at [521, 197] on input "number" at bounding box center [504, 176] width 930 height 42
type input "2"
type input "10"
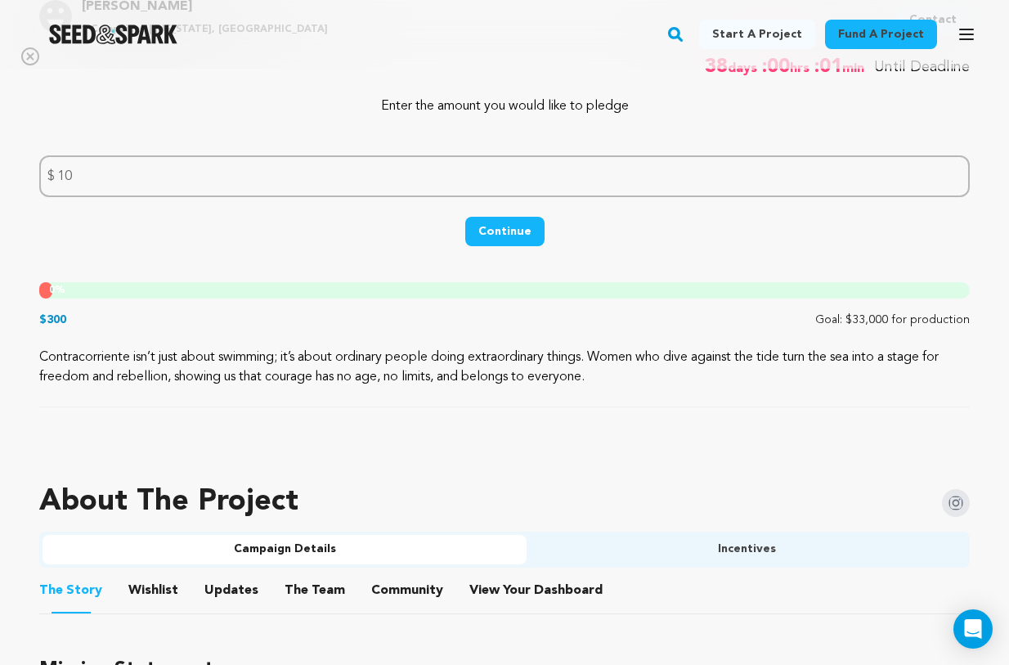
click at [499, 246] on button "Continue" at bounding box center [504, 231] width 79 height 29
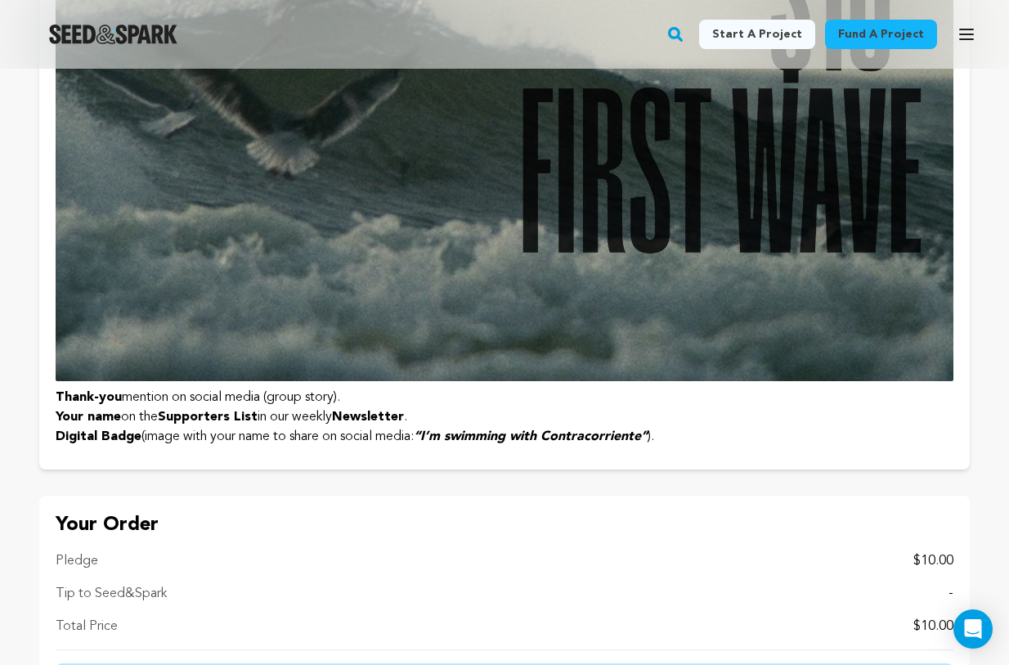
scroll to position [855, 0]
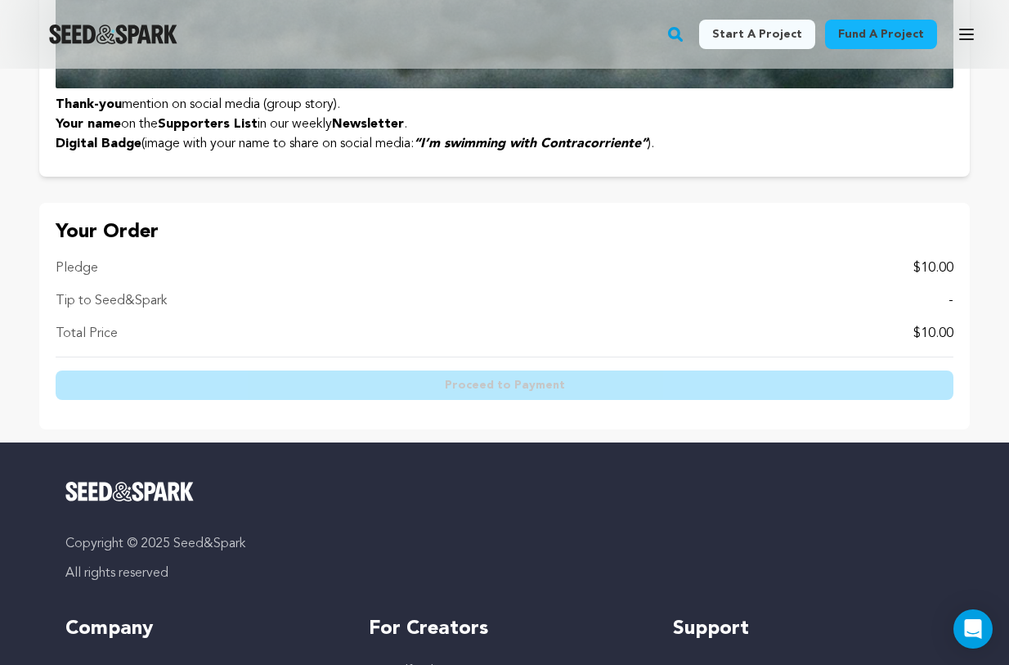
click at [504, 413] on div "Proceed to Payment" at bounding box center [505, 388] width 898 height 49
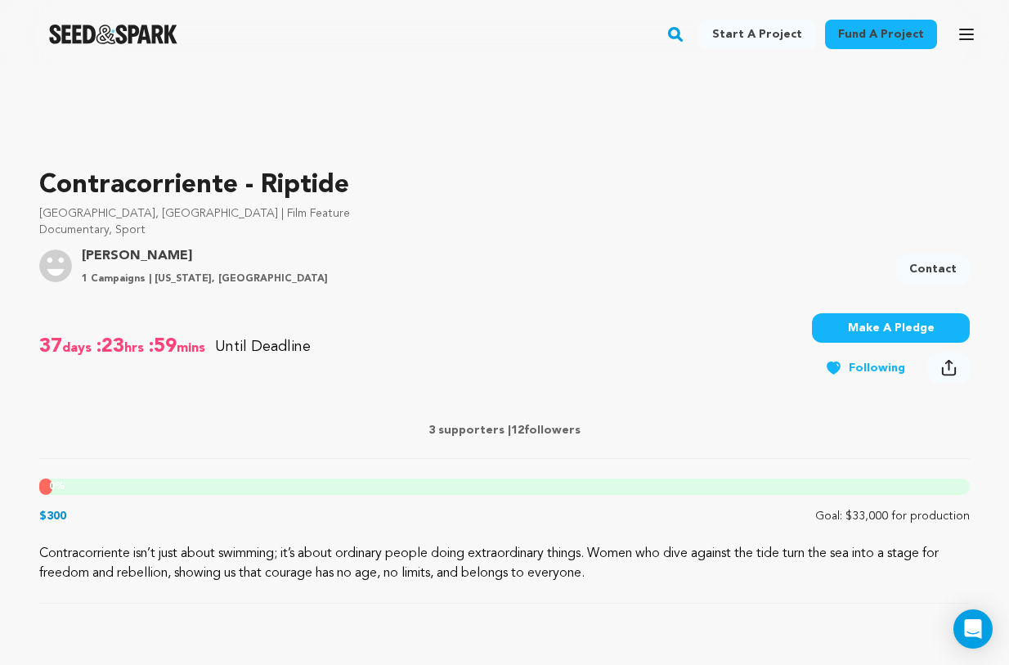
scroll to position [408, 0]
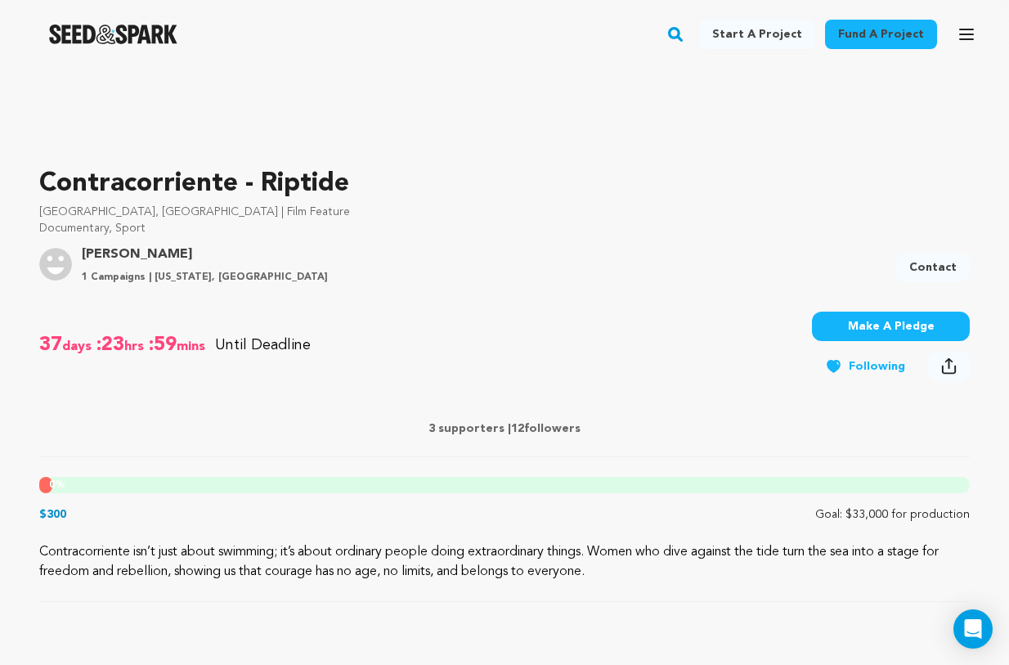
click at [858, 341] on button "Make A Pledge" at bounding box center [891, 325] width 158 height 29
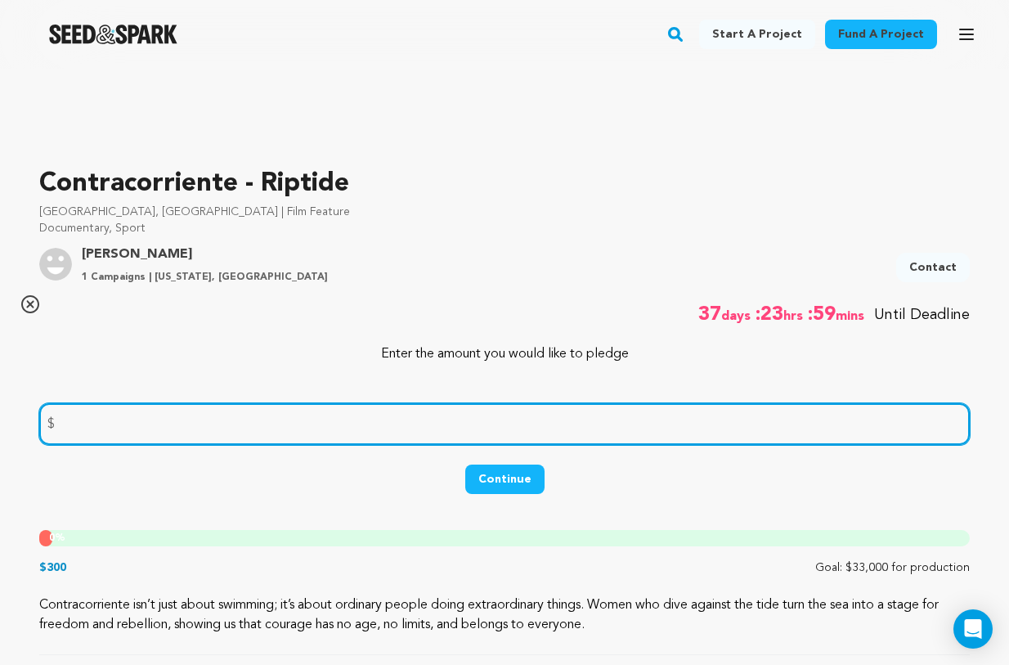
click at [643, 445] on input "number" at bounding box center [504, 424] width 930 height 42
type input "10"
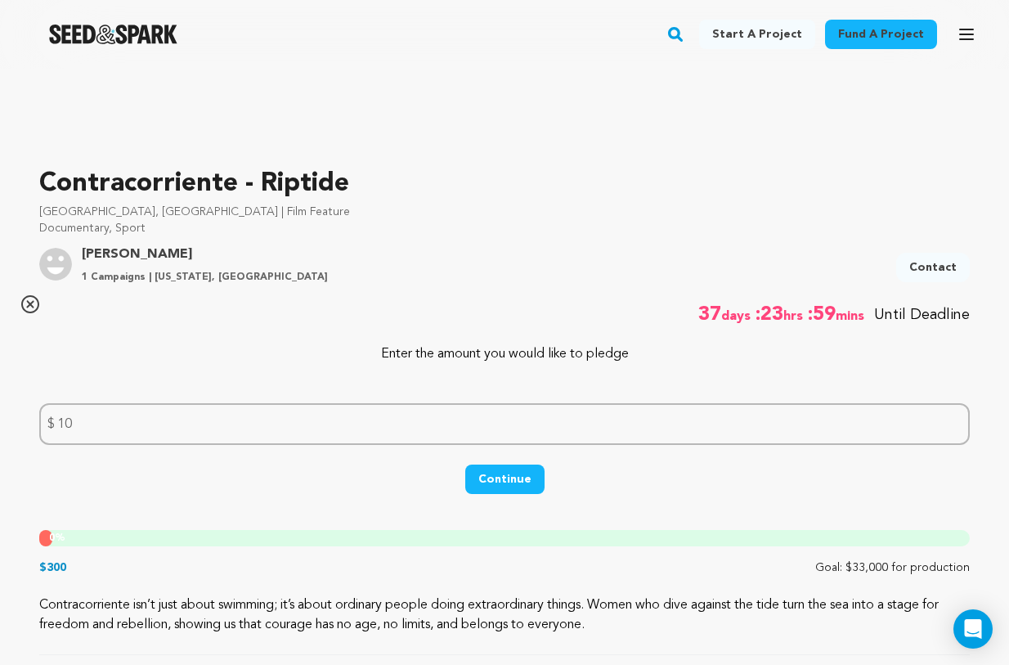
click at [498, 494] on button "Continue" at bounding box center [504, 478] width 79 height 29
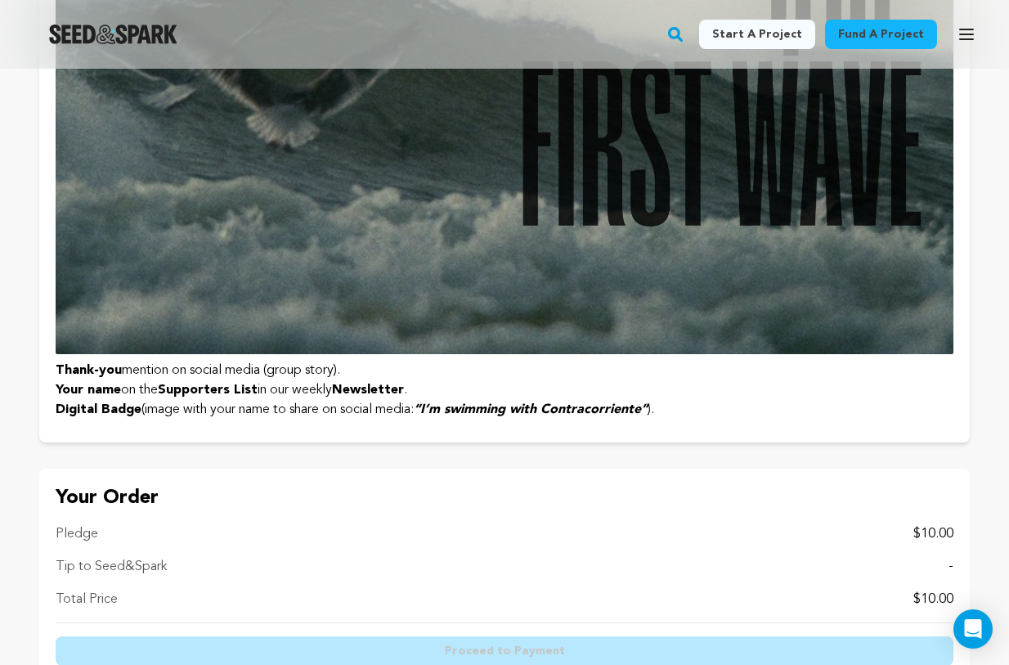
scroll to position [963, 0]
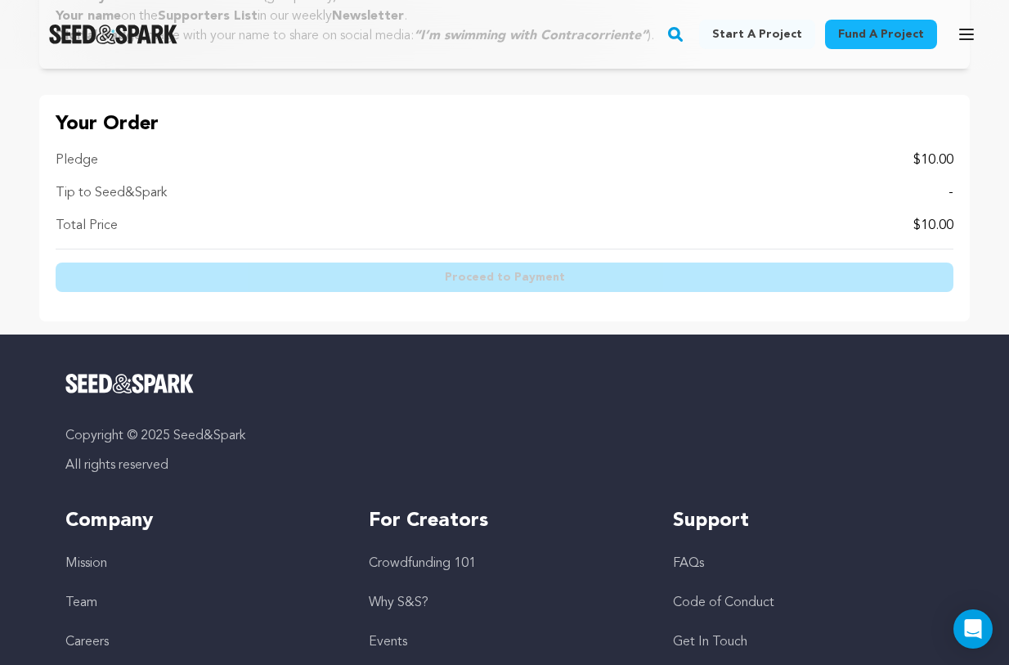
click at [715, 203] on div "Tip to Seed&Spark -" at bounding box center [505, 193] width 898 height 20
click at [874, 203] on div "Tip to Seed&Spark -" at bounding box center [505, 193] width 898 height 20
click at [918, 170] on p "$10.00" at bounding box center [933, 160] width 40 height 20
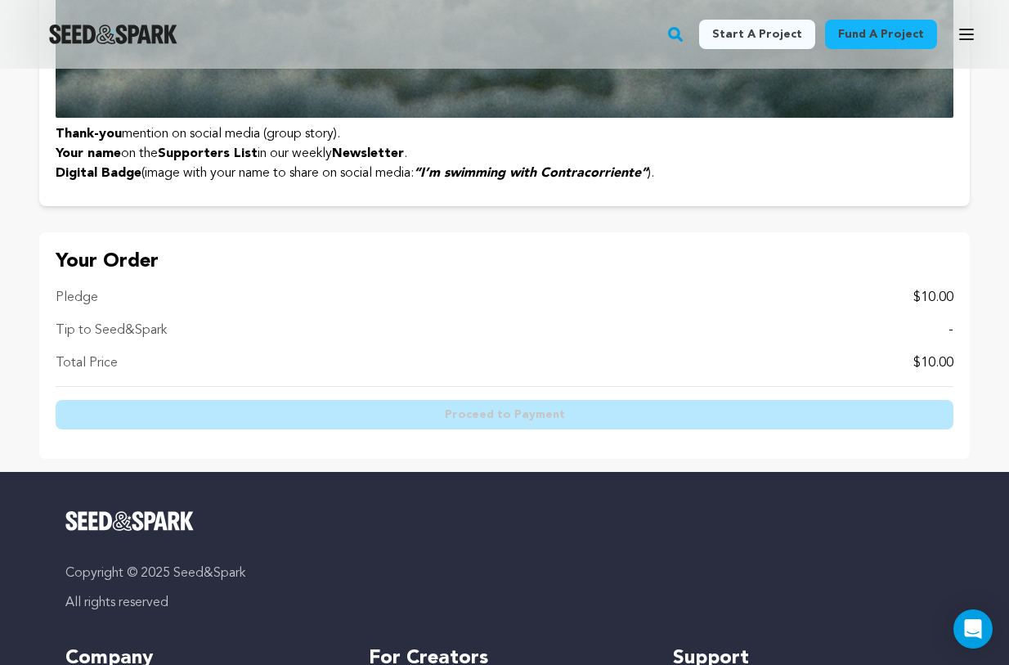
scroll to position [844, 0]
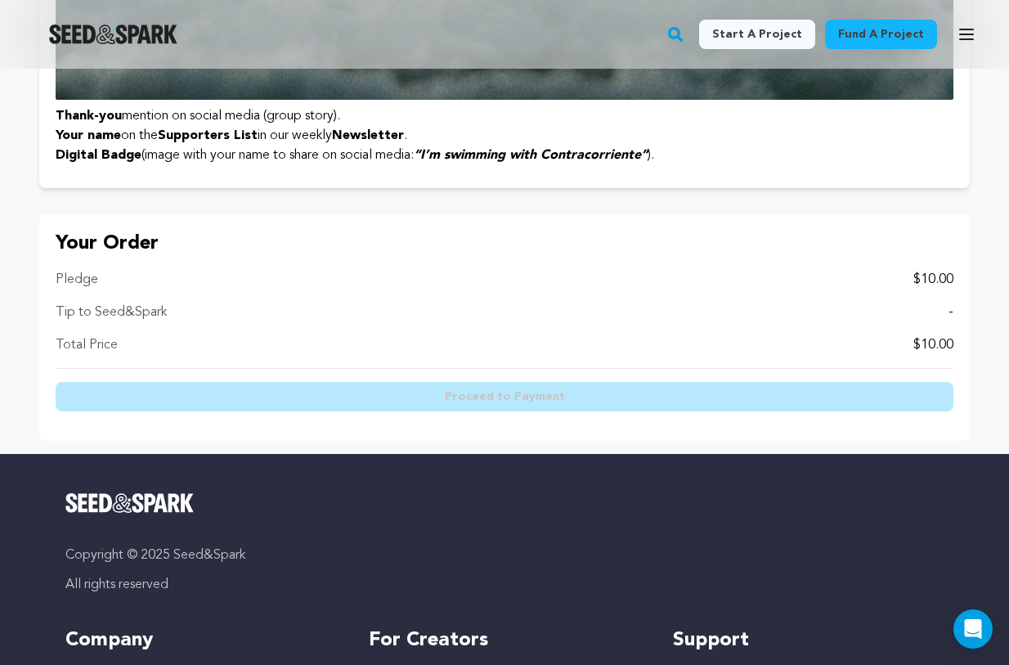
click at [916, 289] on p "$10.00" at bounding box center [933, 280] width 40 height 20
click at [318, 322] on div "Tip to Seed&Spark -" at bounding box center [505, 312] width 898 height 20
click at [210, 322] on div "Tip to Seed&Spark -" at bounding box center [505, 312] width 898 height 20
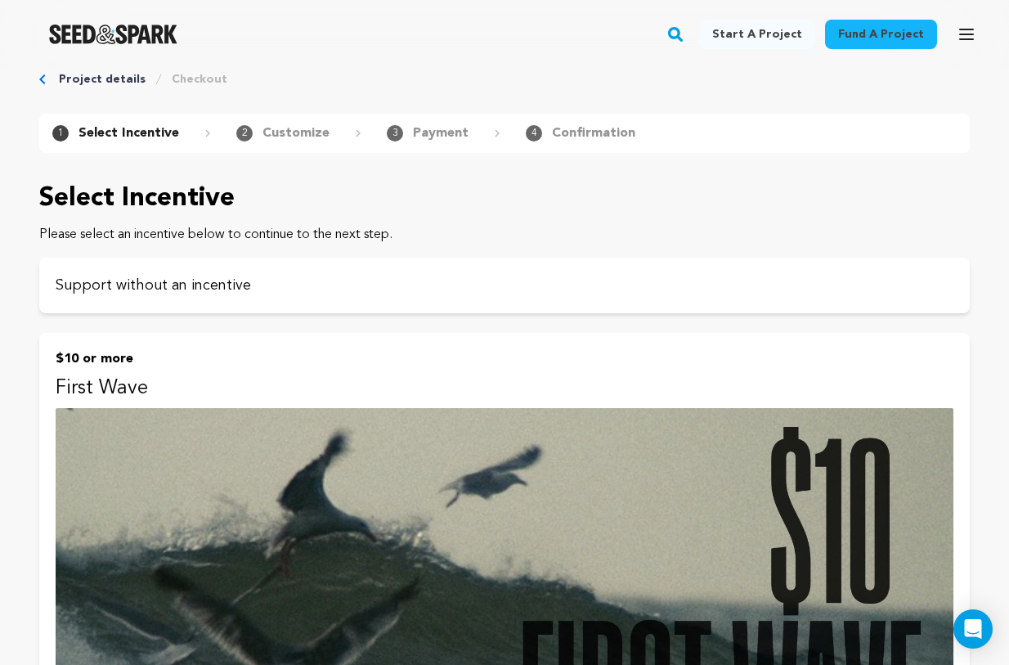
scroll to position [0, 0]
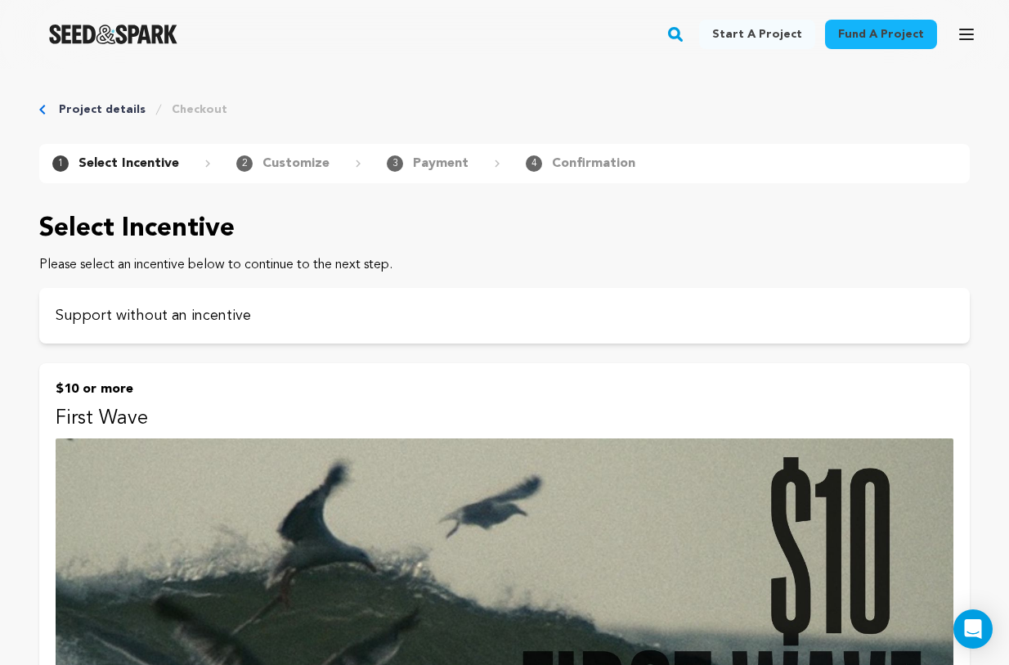
click at [149, 399] on p "$10 or more" at bounding box center [505, 389] width 898 height 20
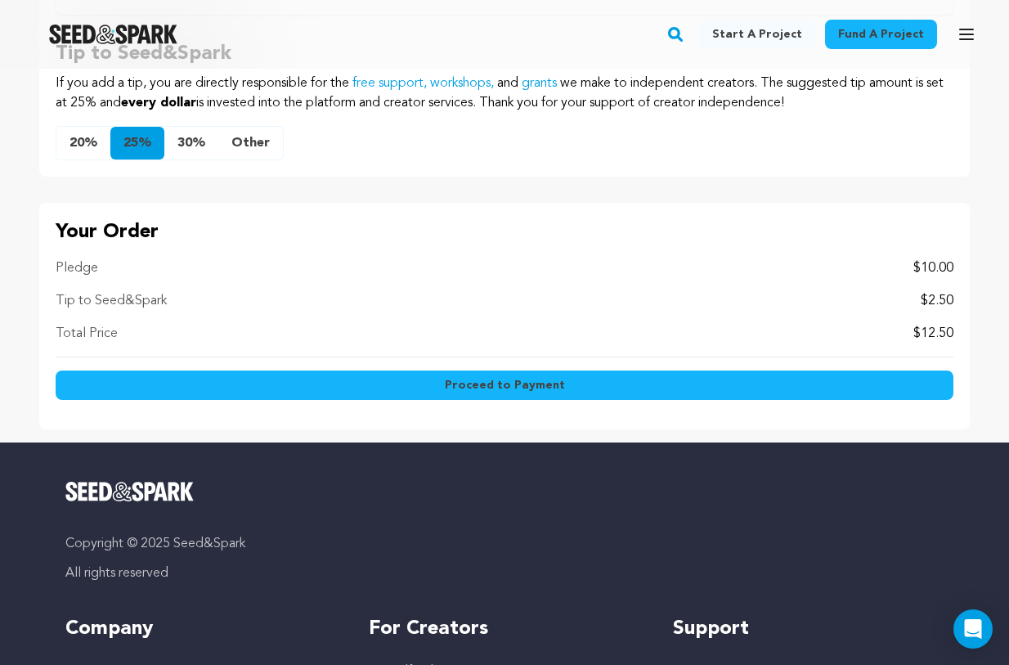
scroll to position [1626, 0]
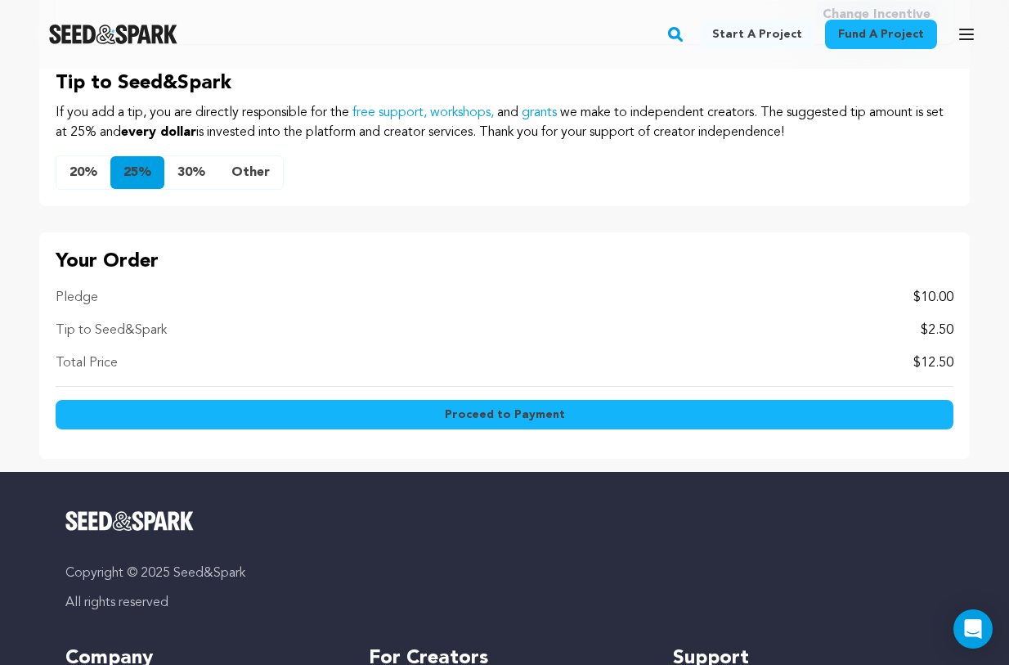
click at [106, 189] on button "20%" at bounding box center [83, 172] width 54 height 33
click at [283, 189] on button "Other" at bounding box center [250, 172] width 65 height 33
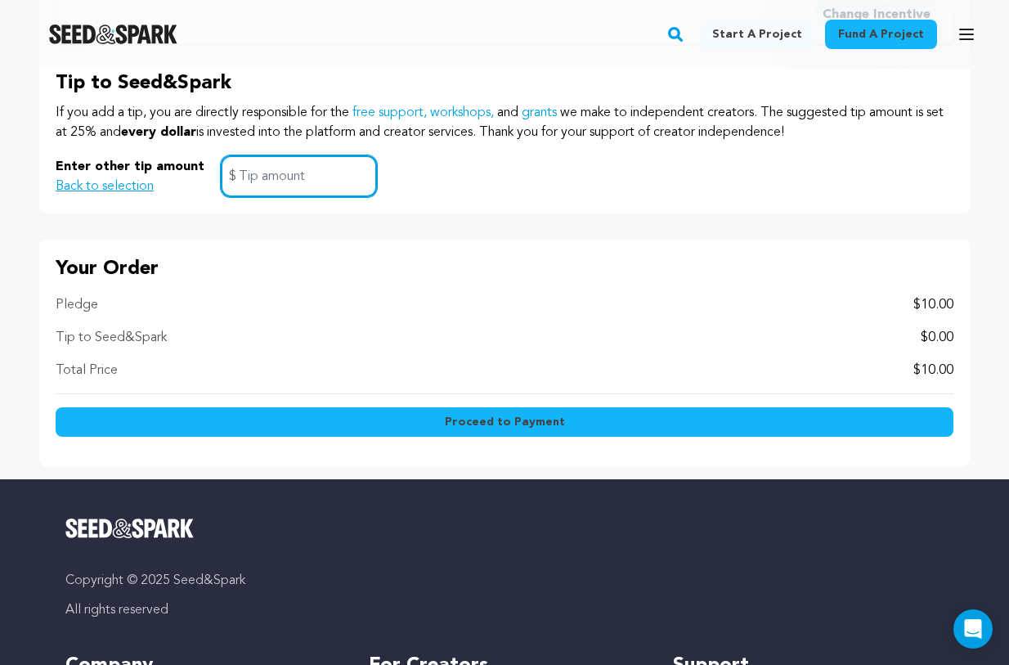
click at [336, 197] on input "text" at bounding box center [299, 176] width 156 height 42
type input "0"
click at [554, 466] on div "Your Order Pledge $10.00 Tip to Seed&Spark $0.00 Total Price $10.00 Proceed to …" at bounding box center [504, 353] width 930 height 226
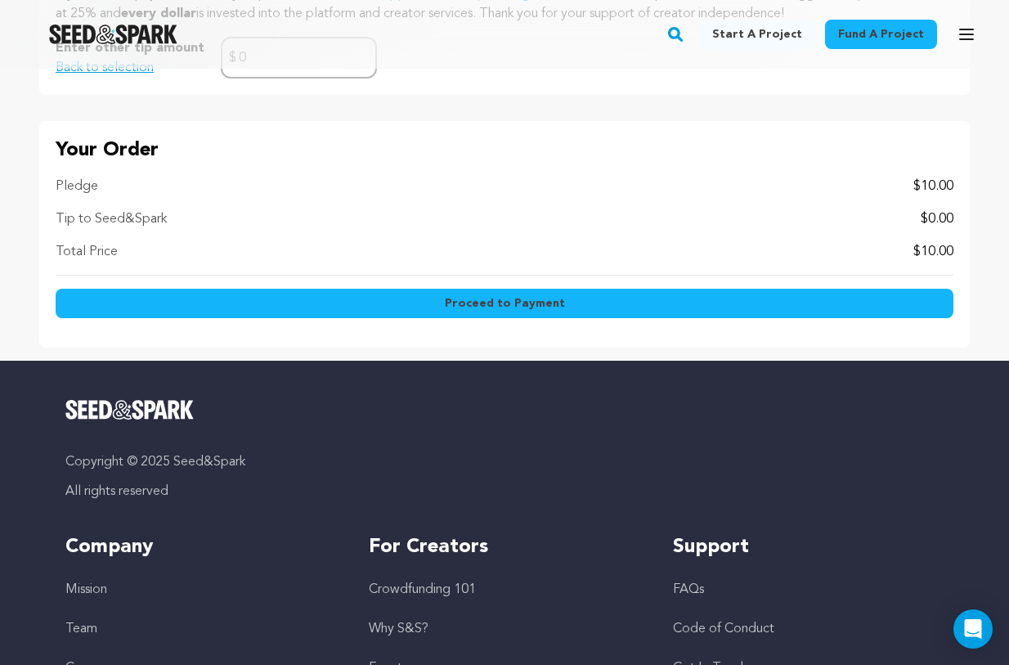
scroll to position [1752, 0]
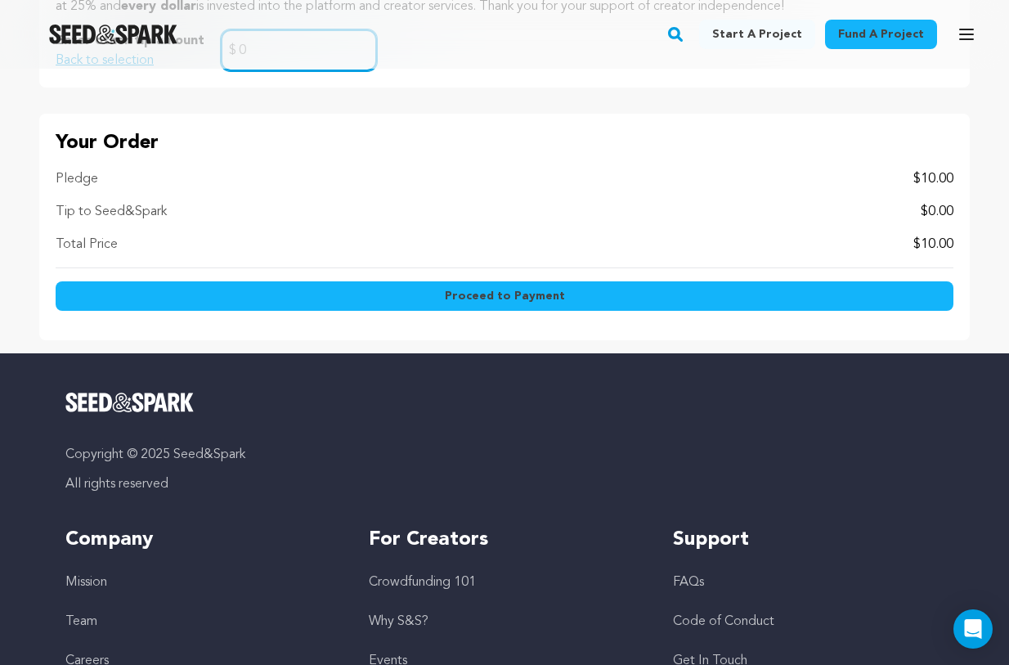
click at [319, 71] on input "0" at bounding box center [299, 50] width 156 height 42
click at [154, 70] on button "Back to selection" at bounding box center [105, 61] width 98 height 20
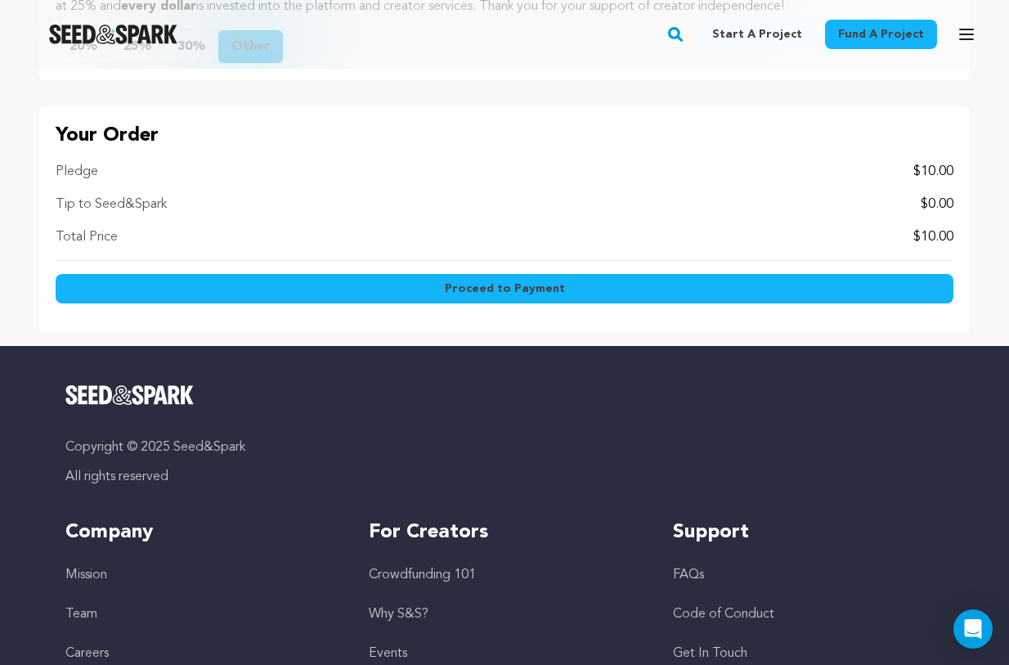
click at [283, 63] on button "Other" at bounding box center [250, 46] width 65 height 33
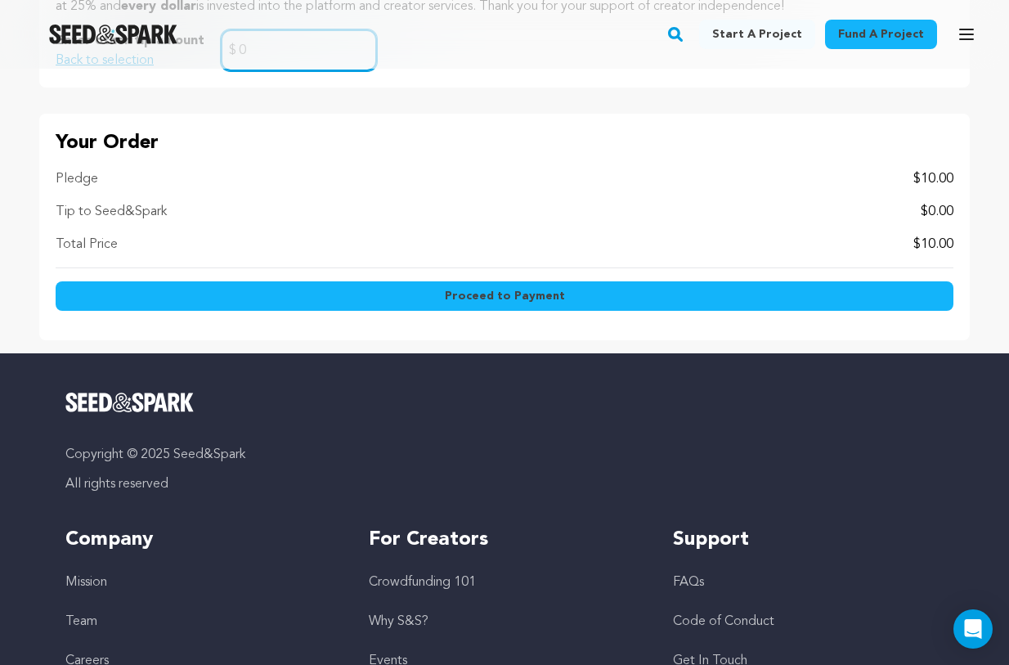
click at [317, 71] on input "0" at bounding box center [299, 50] width 156 height 42
click at [510, 304] on span "Proceed to Payment" at bounding box center [505, 296] width 120 height 16
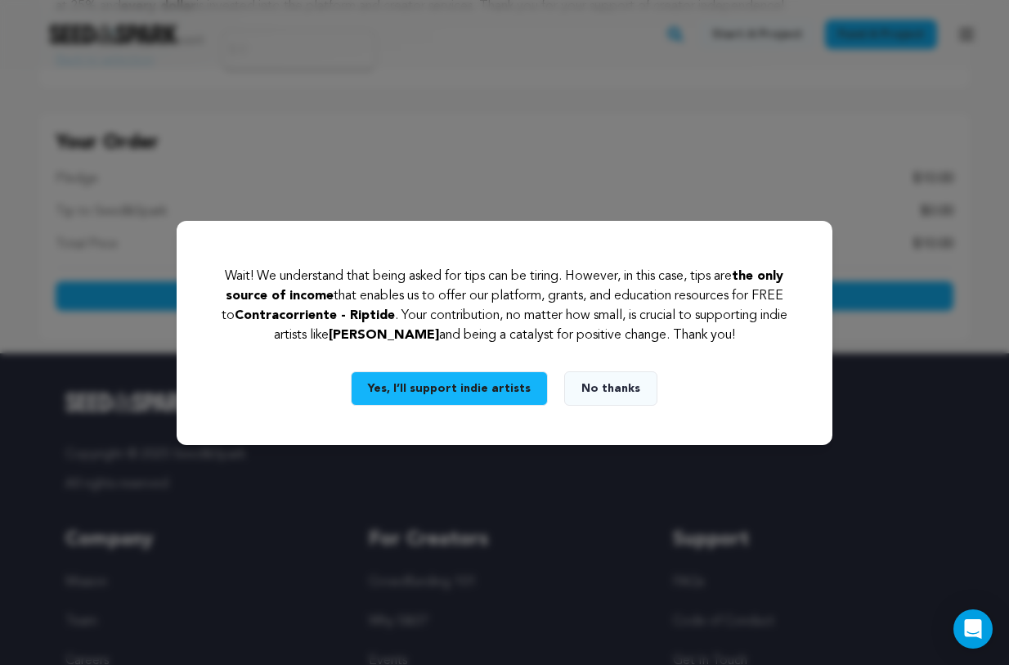
click at [451, 405] on button "Yes, I’ll support indie artists" at bounding box center [449, 388] width 197 height 34
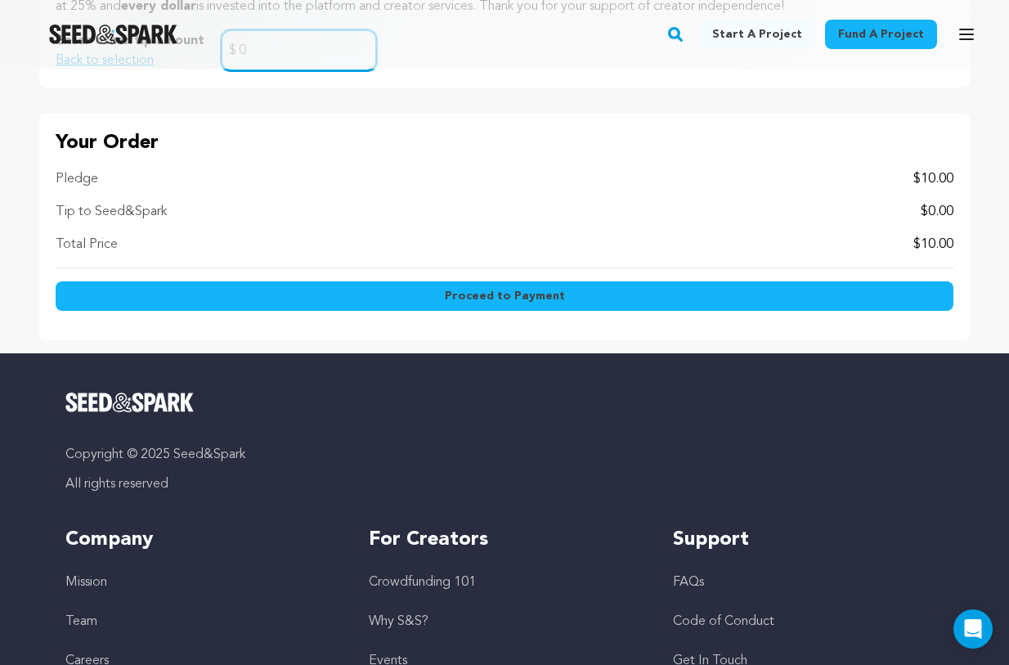
click at [318, 71] on input "0" at bounding box center [299, 50] width 156 height 42
type input "1"
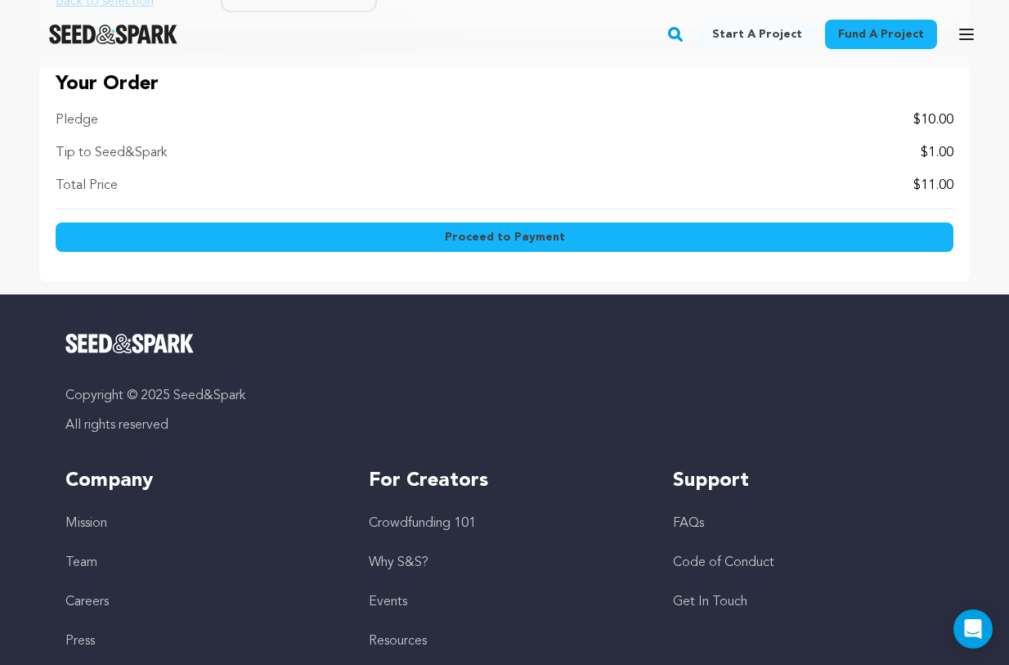
scroll to position [1844, 0]
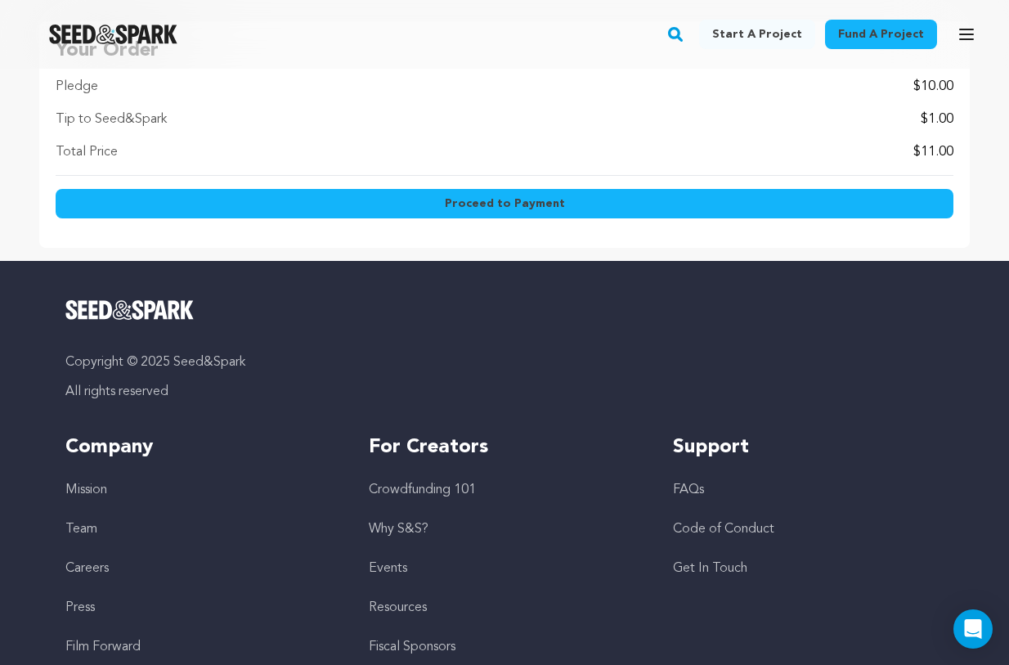
click at [542, 212] on span "Proceed to Payment" at bounding box center [505, 203] width 120 height 16
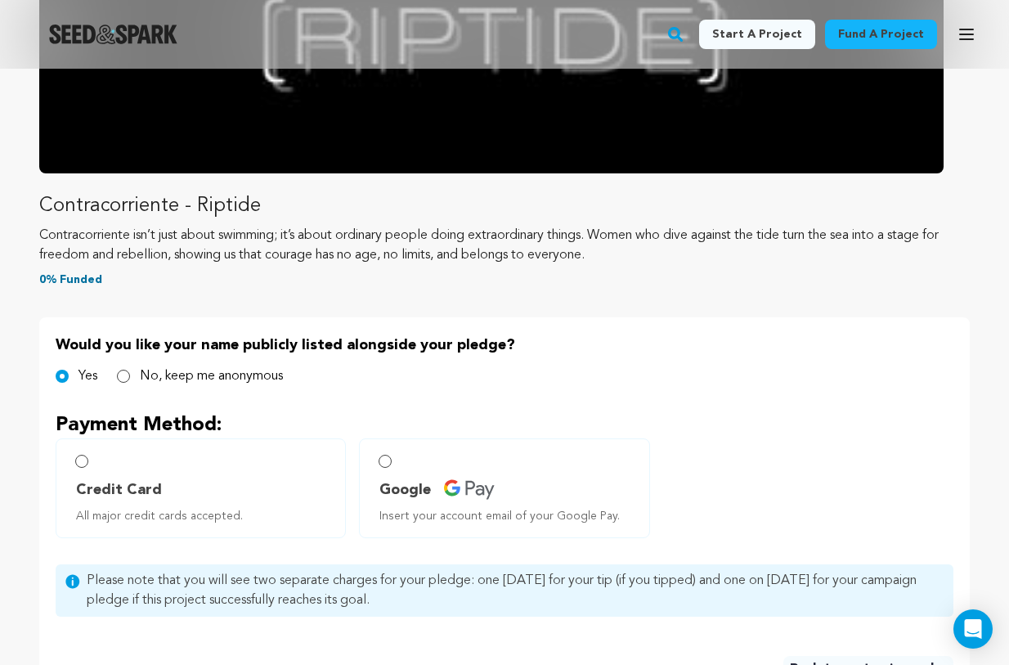
scroll to position [549, 0]
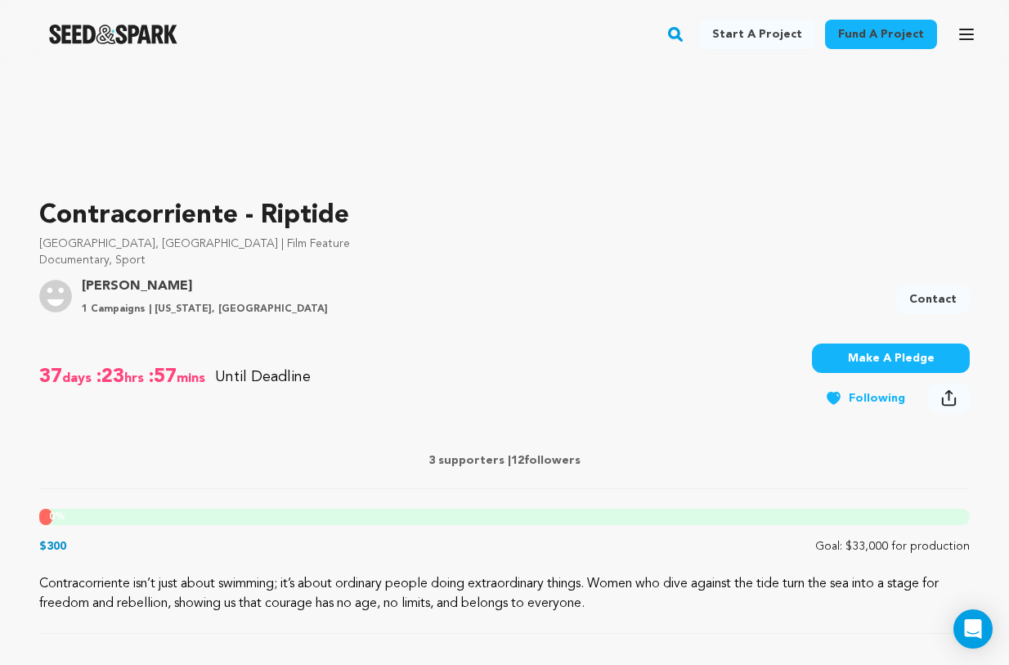
scroll to position [377, 0]
click at [896, 372] on button "Make A Pledge" at bounding box center [891, 357] width 158 height 29
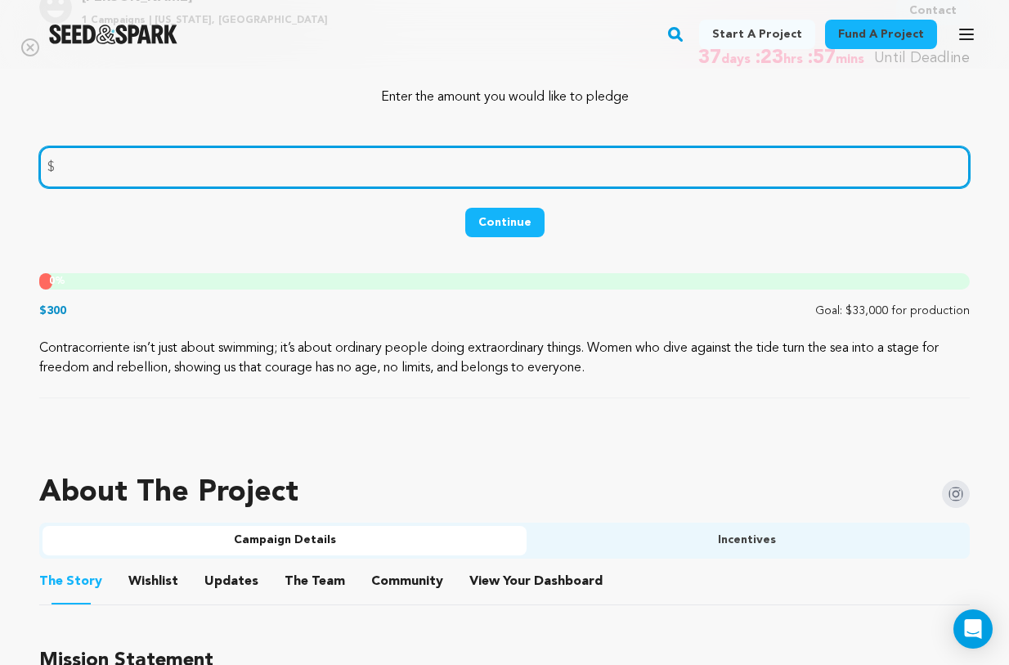
scroll to position [665, 0]
click at [488, 187] on input "number" at bounding box center [504, 167] width 930 height 42
type input "10"
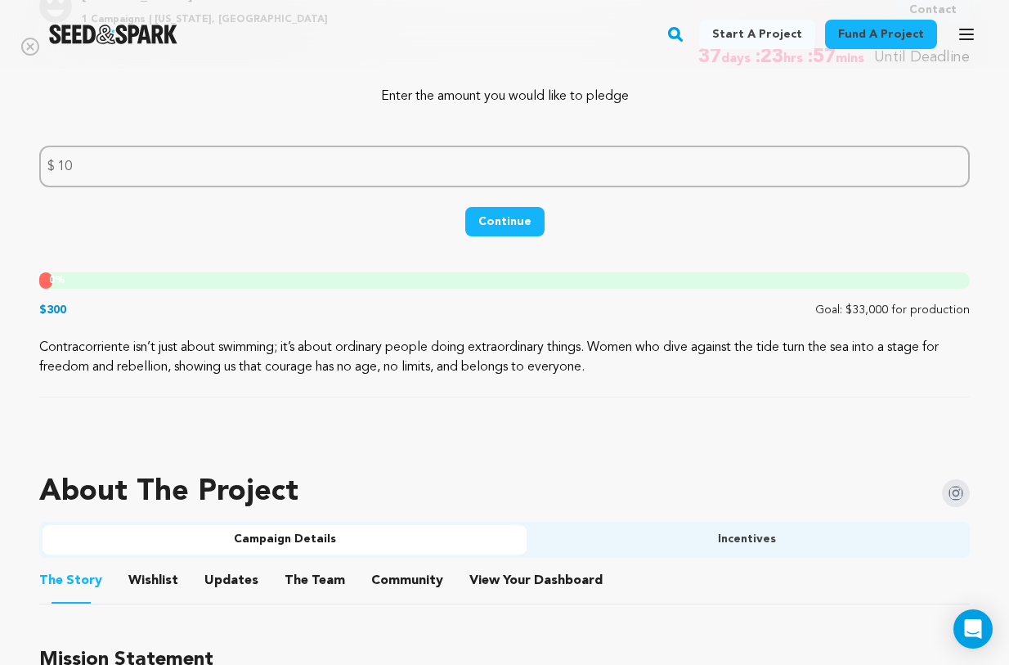
click at [513, 236] on button "Continue" at bounding box center [504, 221] width 79 height 29
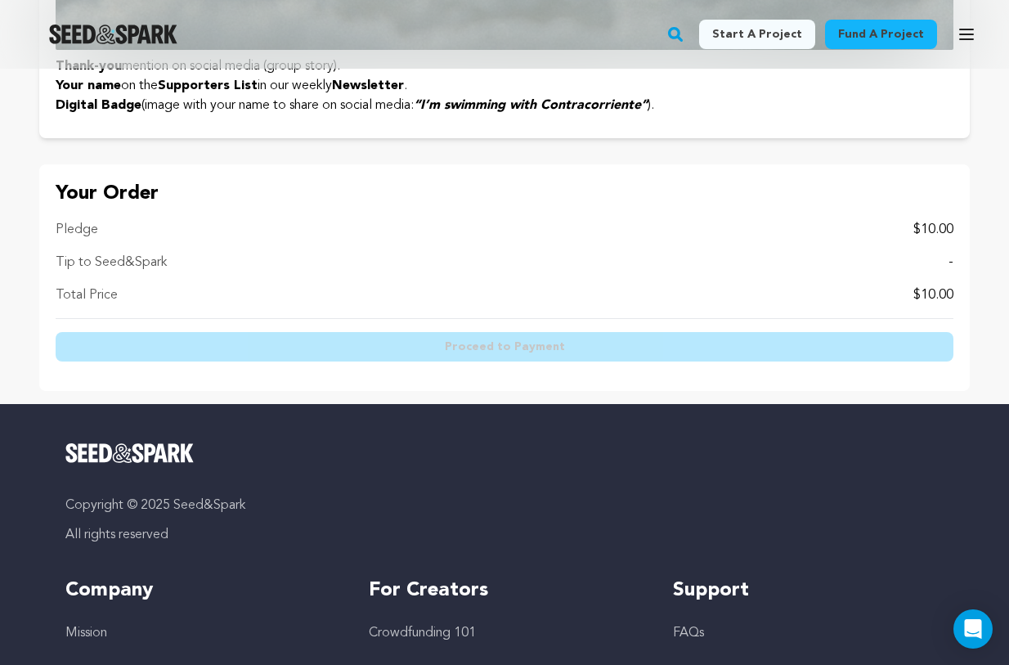
scroll to position [895, 0]
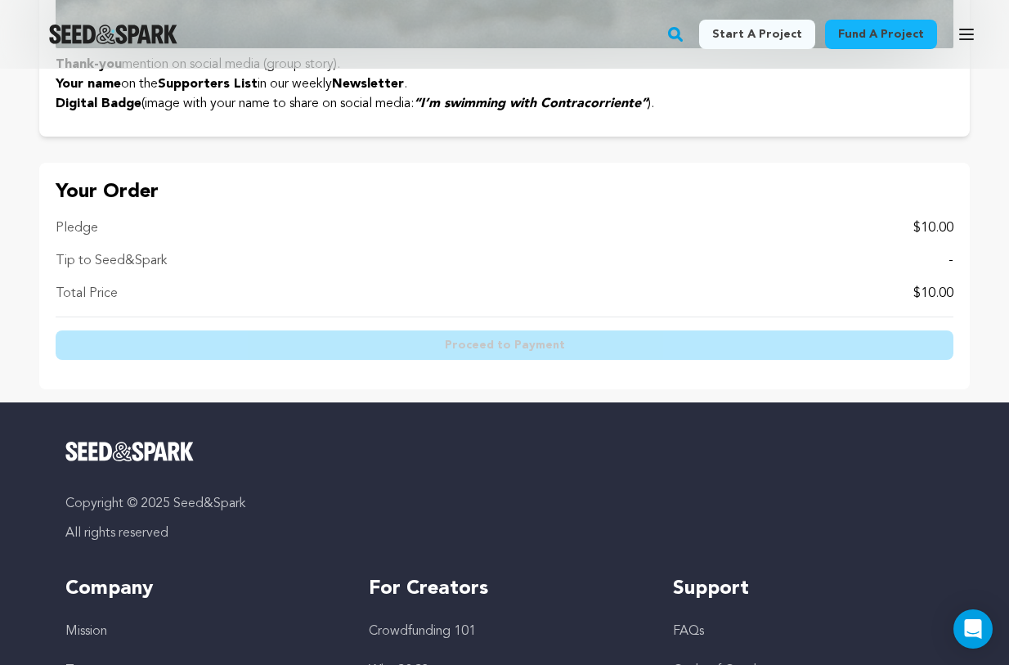
click at [912, 271] on div "Tip to Seed&Spark -" at bounding box center [505, 261] width 898 height 20
click at [948, 271] on p "-" at bounding box center [950, 261] width 5 height 20
click at [931, 271] on div "Tip to Seed&Spark -" at bounding box center [505, 261] width 898 height 20
click at [155, 271] on p "Tip to Seed&Spark" at bounding box center [111, 261] width 111 height 20
click at [948, 271] on p "-" at bounding box center [950, 261] width 5 height 20
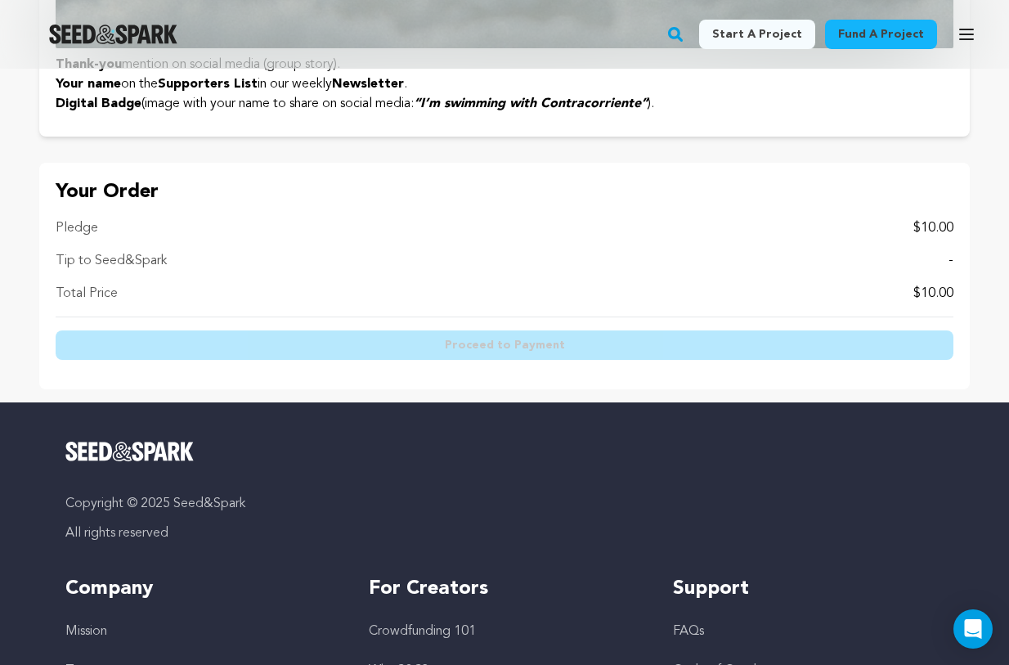
click at [948, 271] on p "-" at bounding box center [950, 261] width 5 height 20
click at [939, 389] on div "Your Order Pledge $10.00 Tip to Seed&Spark - Total Price $10.00 Proceed to Paym…" at bounding box center [504, 276] width 930 height 226
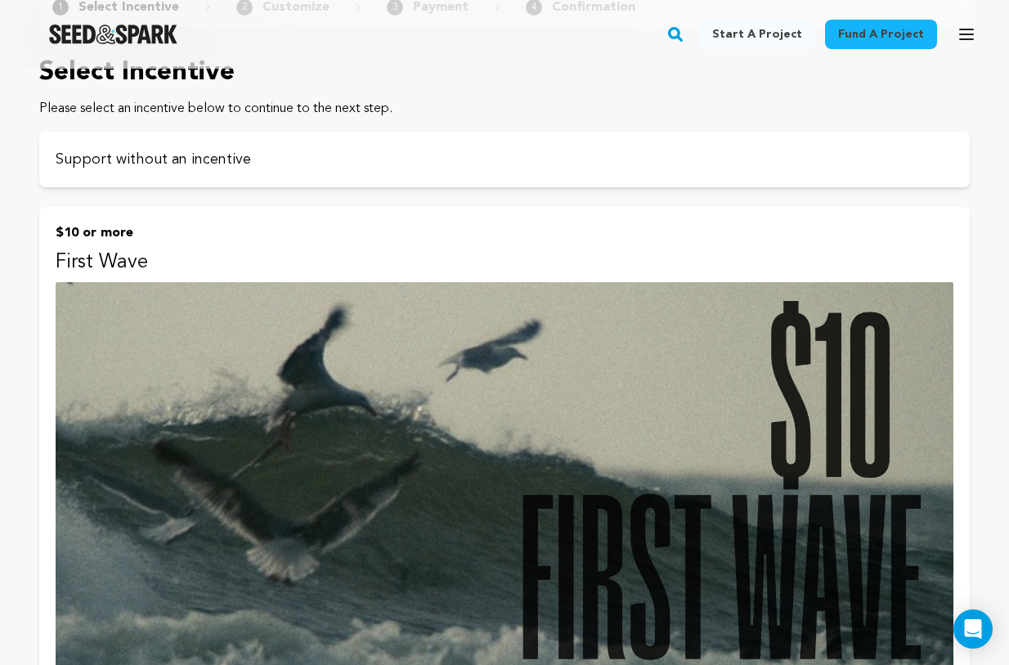
scroll to position [154, 0]
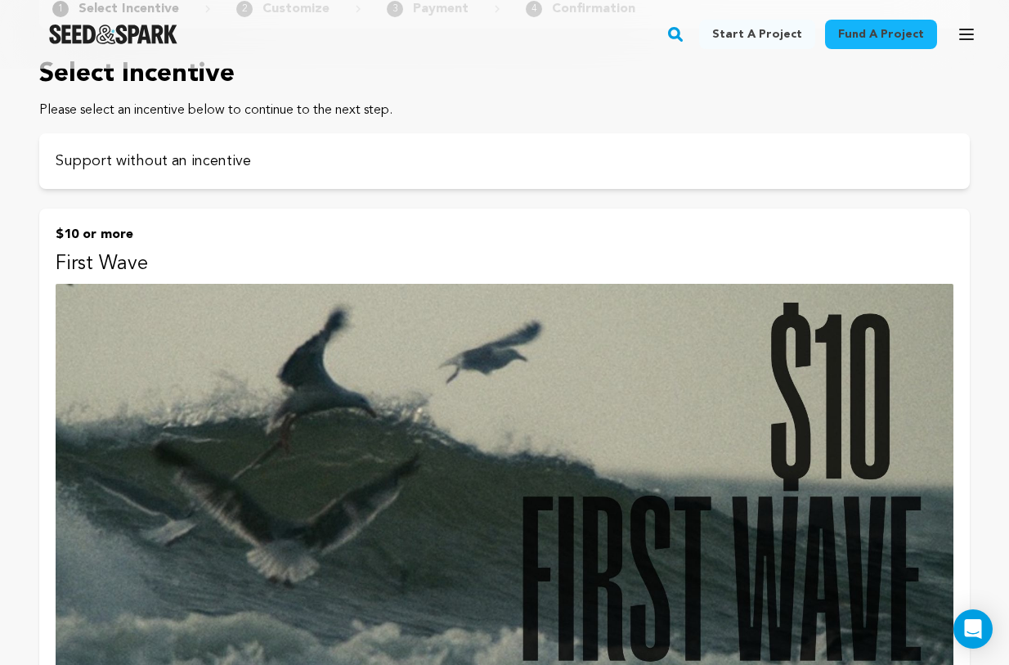
click at [252, 277] on p "First Wave" at bounding box center [505, 264] width 898 height 26
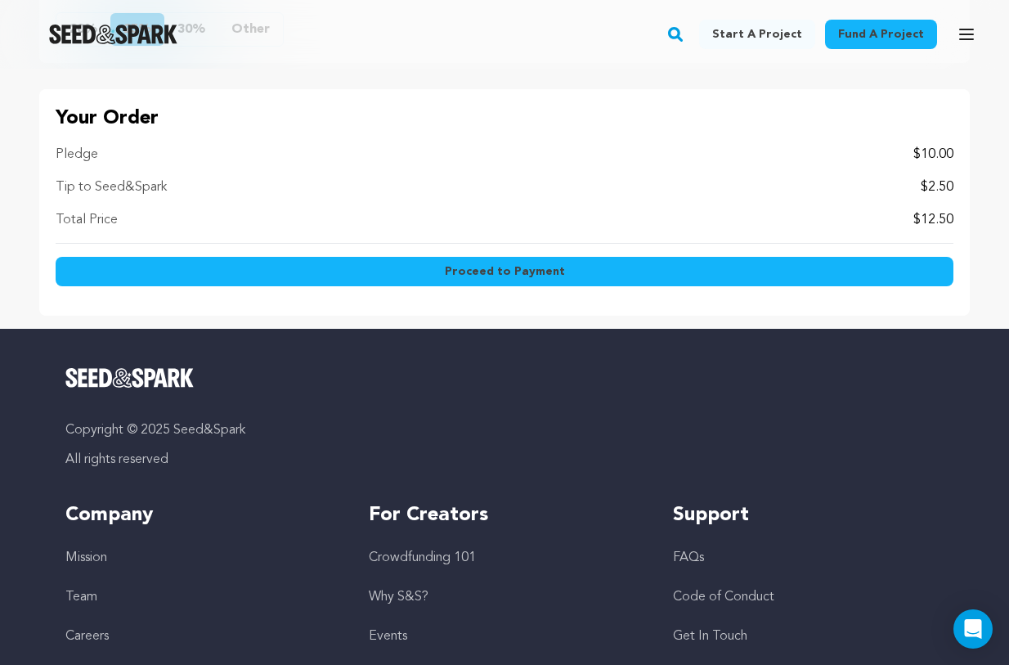
scroll to position [1770, 0]
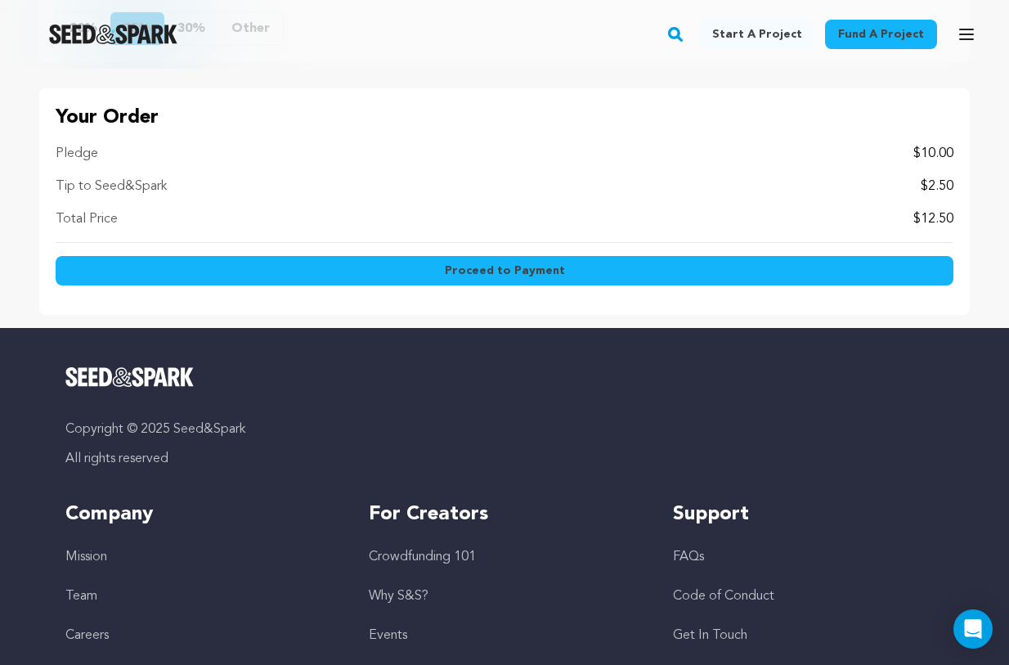
click at [102, 45] on button "20%" at bounding box center [83, 28] width 54 height 33
click at [218, 45] on button "30%" at bounding box center [191, 28] width 54 height 33
click at [283, 45] on button "Other" at bounding box center [250, 28] width 65 height 33
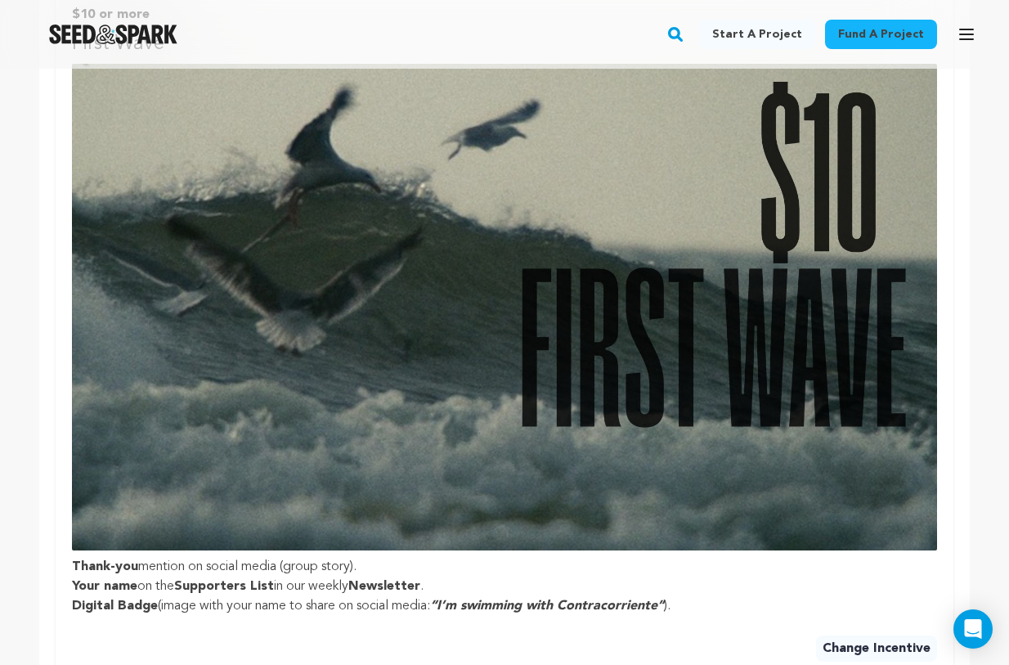
scroll to position [649, 0]
